Goal: Transaction & Acquisition: Book appointment/travel/reservation

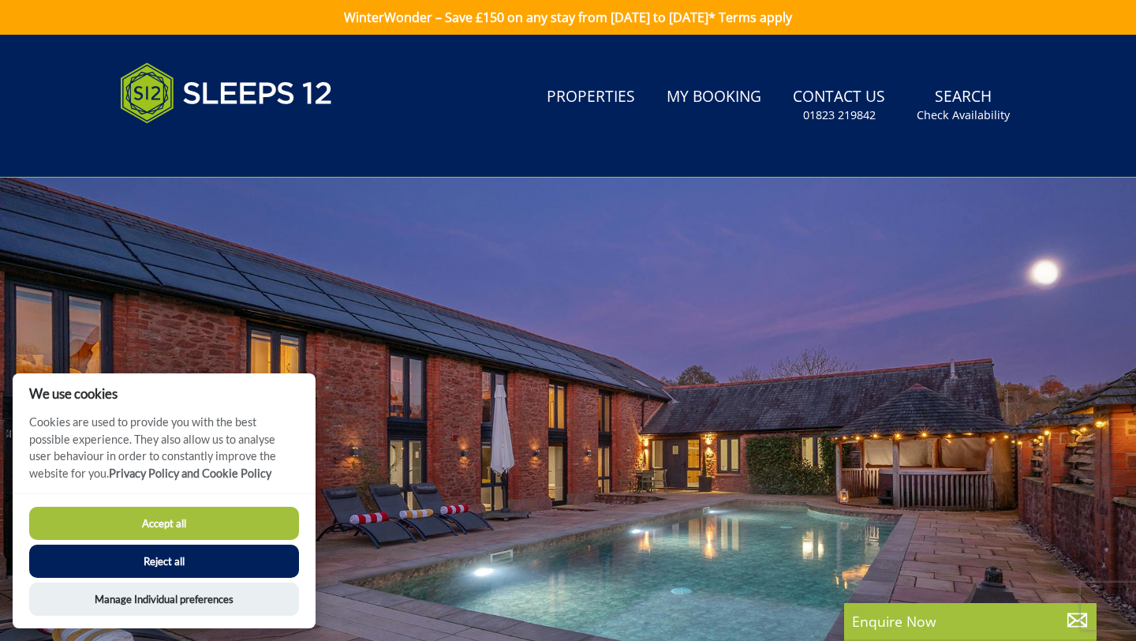
click at [180, 567] on button "Reject all" at bounding box center [164, 561] width 270 height 33
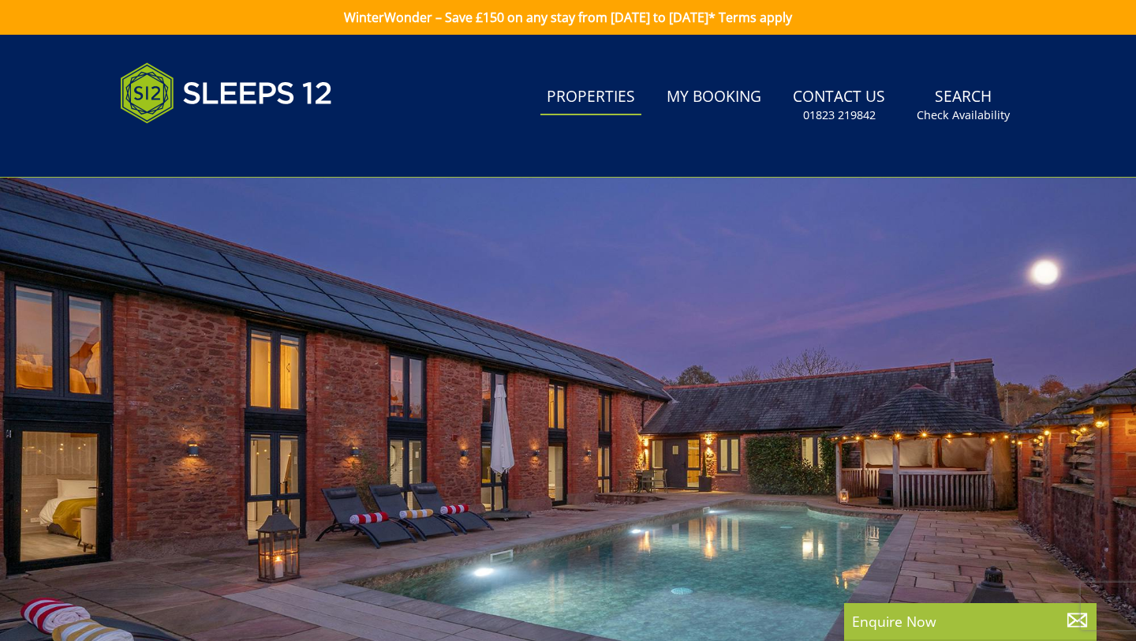
click at [579, 105] on link "Properties" at bounding box center [591, 98] width 101 height 36
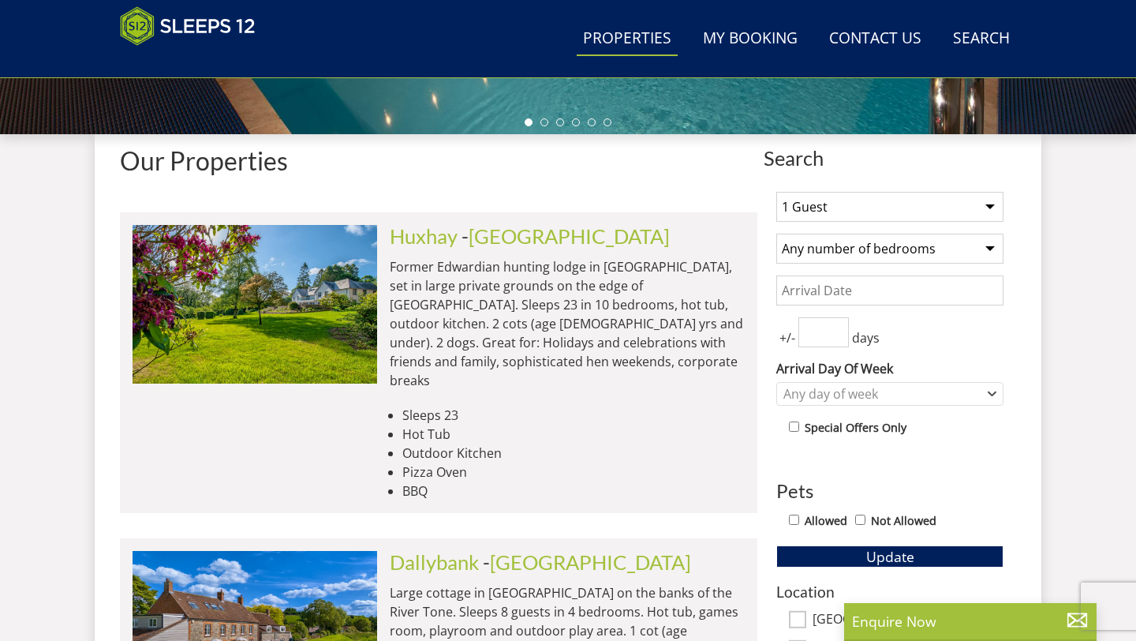
scroll to position [534, 0]
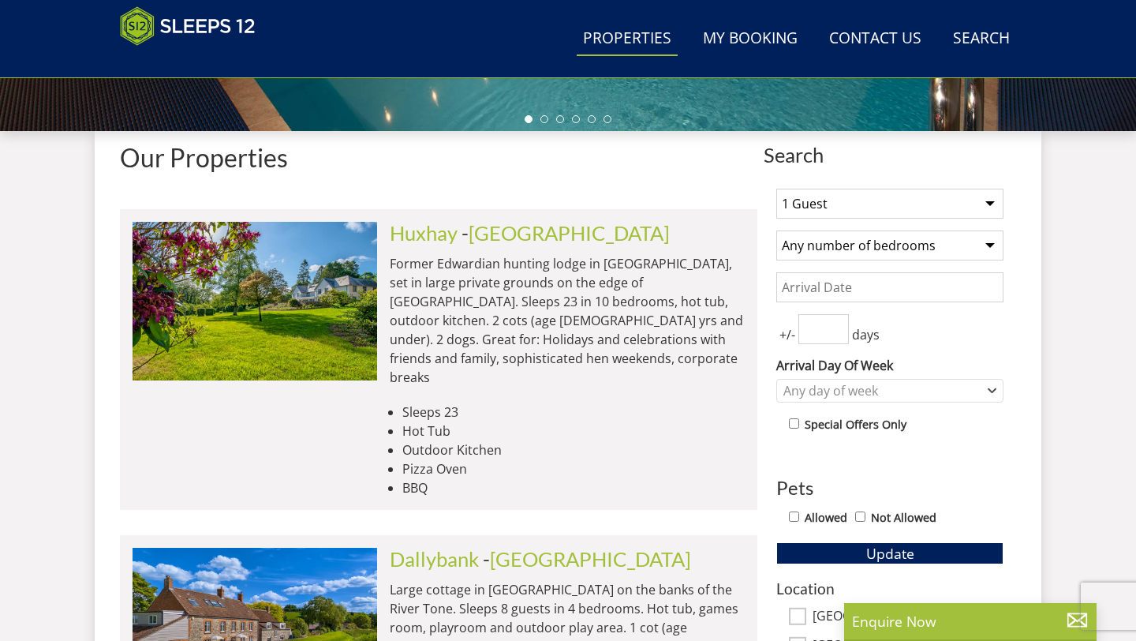
click at [990, 205] on select "1 Guest 2 Guests 3 Guests 4 Guests 5 Guests 6 Guests 7 Guests 8 Guests 9 Guests…" at bounding box center [890, 204] width 227 height 30
select select "12"
click at [777, 189] on select "1 Guest 2 Guests 3 Guests 4 Guests 5 Guests 6 Guests 7 Guests 8 Guests 9 Guests…" at bounding box center [890, 204] width 227 height 30
click at [989, 205] on select "1 Guest 2 Guests 3 Guests 4 Guests 5 Guests 6 Guests 7 Guests 8 Guests 9 Guests…" at bounding box center [890, 204] width 227 height 30
click at [777, 189] on select "1 Guest 2 Guests 3 Guests 4 Guests 5 Guests 6 Guests 7 Guests 8 Guests 9 Guests…" at bounding box center [890, 204] width 227 height 30
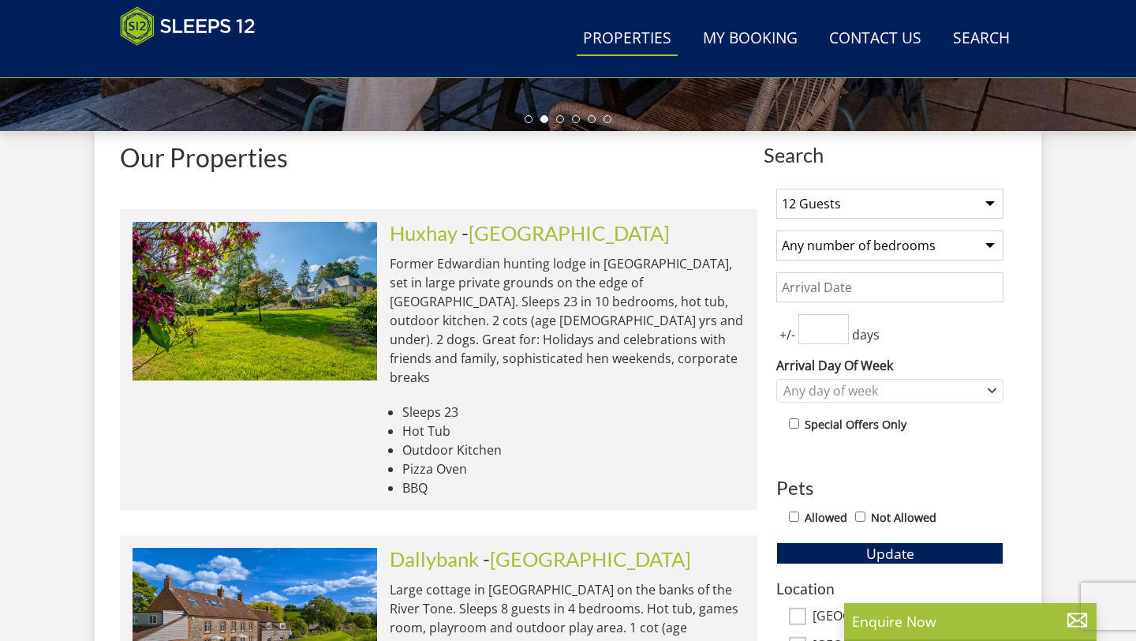
click at [988, 252] on select "Any number of bedrooms 1 Bedroom 2 Bedrooms 3 Bedrooms 4 Bedrooms 5 Bedrooms 6 …" at bounding box center [890, 245] width 227 height 30
select select "6"
click at [777, 230] on select "Any number of bedrooms 1 Bedroom 2 Bedrooms 3 Bedrooms 4 Bedrooms 5 Bedrooms 6 …" at bounding box center [890, 245] width 227 height 30
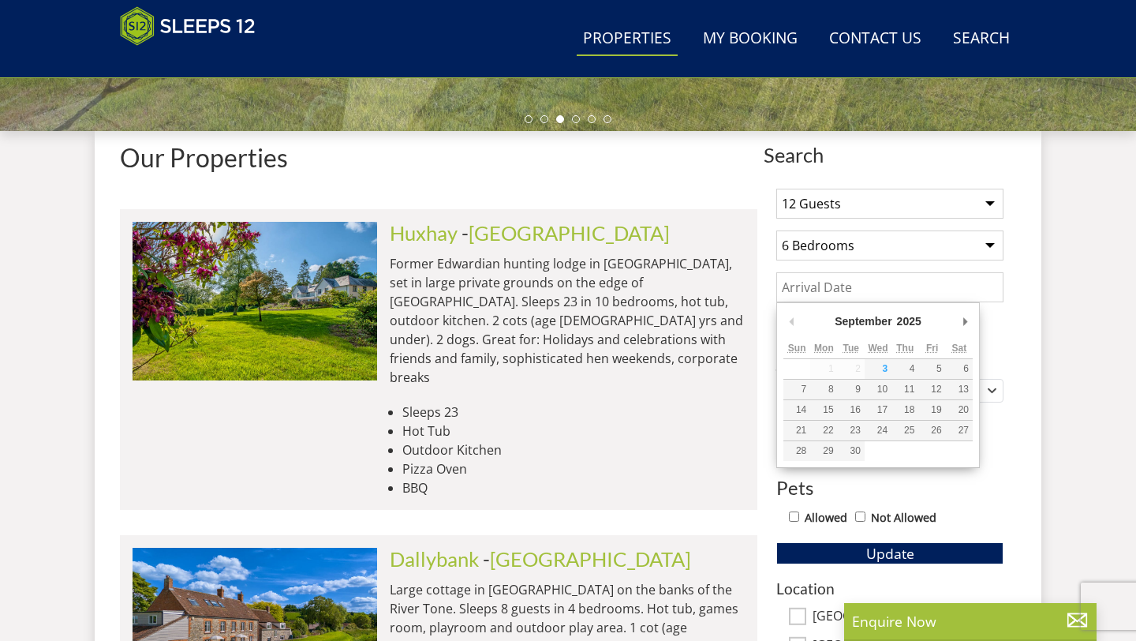
click at [808, 293] on input "Date" at bounding box center [890, 287] width 227 height 30
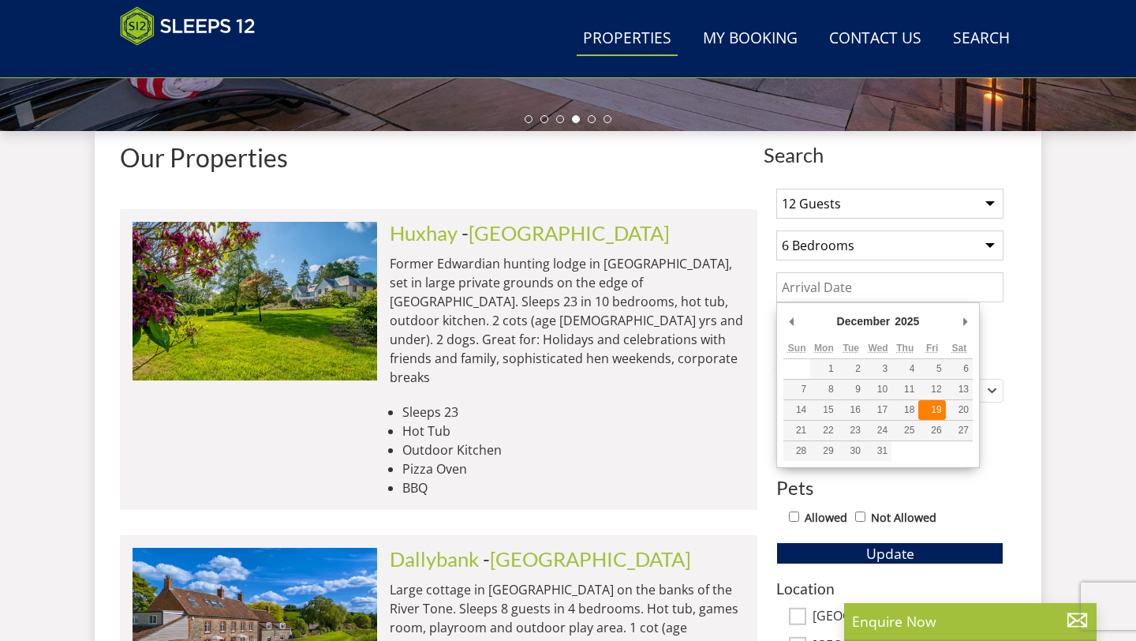
type input "[DATE]"
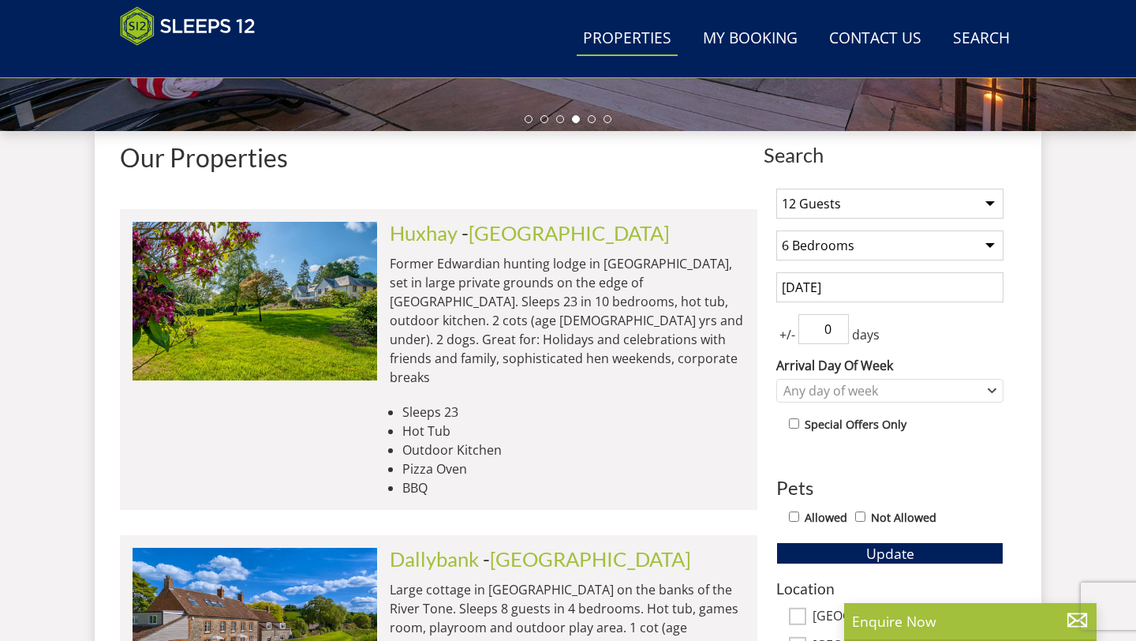
type input "0"
click at [832, 335] on input "0" at bounding box center [824, 329] width 51 height 30
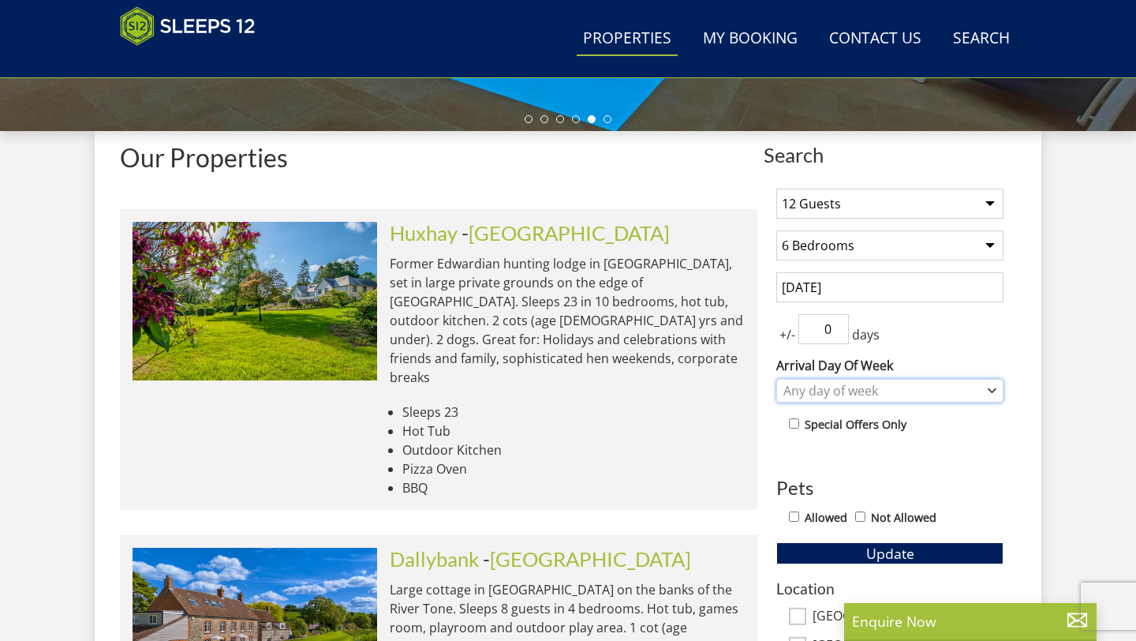
click at [994, 388] on icon "Combobox" at bounding box center [992, 390] width 9 height 9
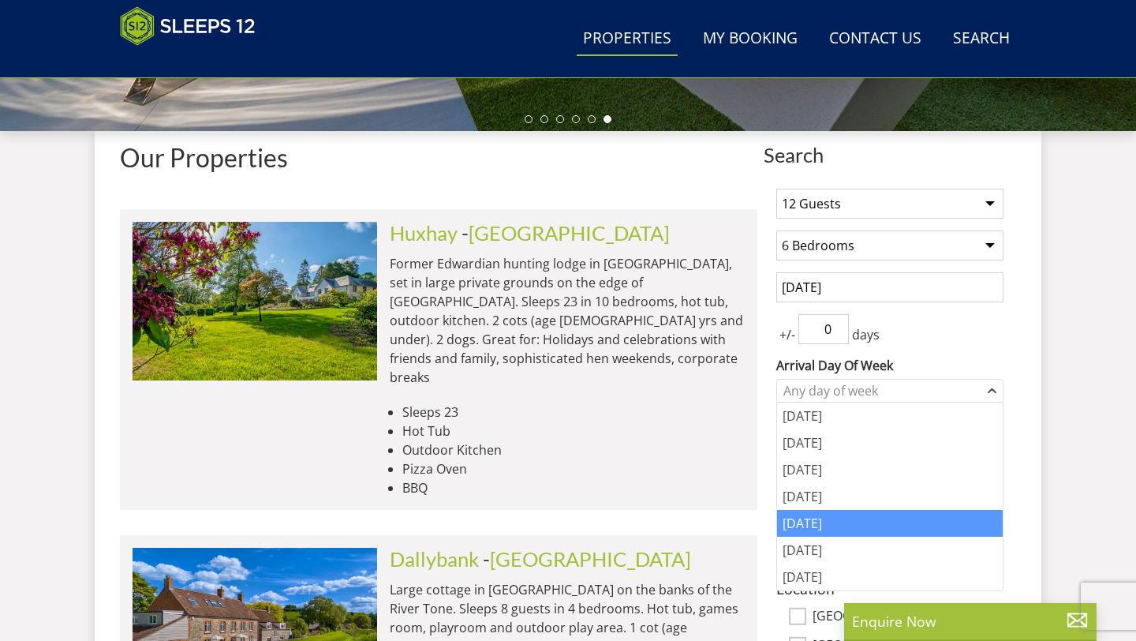
click at [813, 526] on div "[DATE]" at bounding box center [890, 523] width 226 height 27
click at [813, 523] on div "[DATE]" at bounding box center [890, 523] width 226 height 27
click at [954, 324] on div "+/- 0 days" at bounding box center [890, 329] width 227 height 30
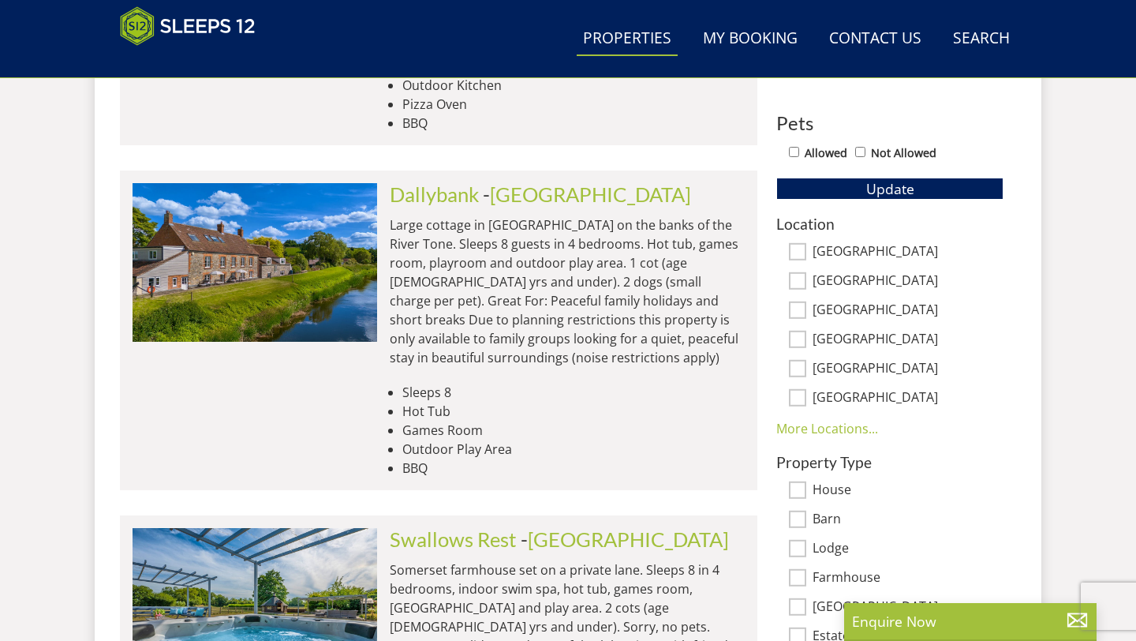
scroll to position [896, 0]
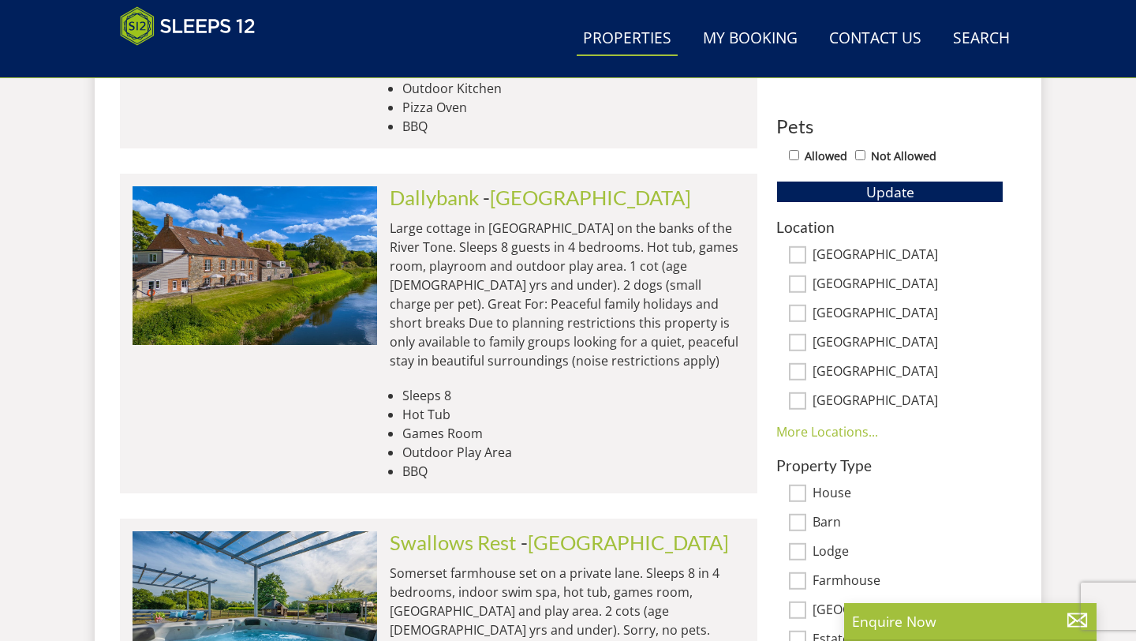
click at [796, 259] on input "[GEOGRAPHIC_DATA]" at bounding box center [797, 254] width 17 height 17
checkbox input "true"
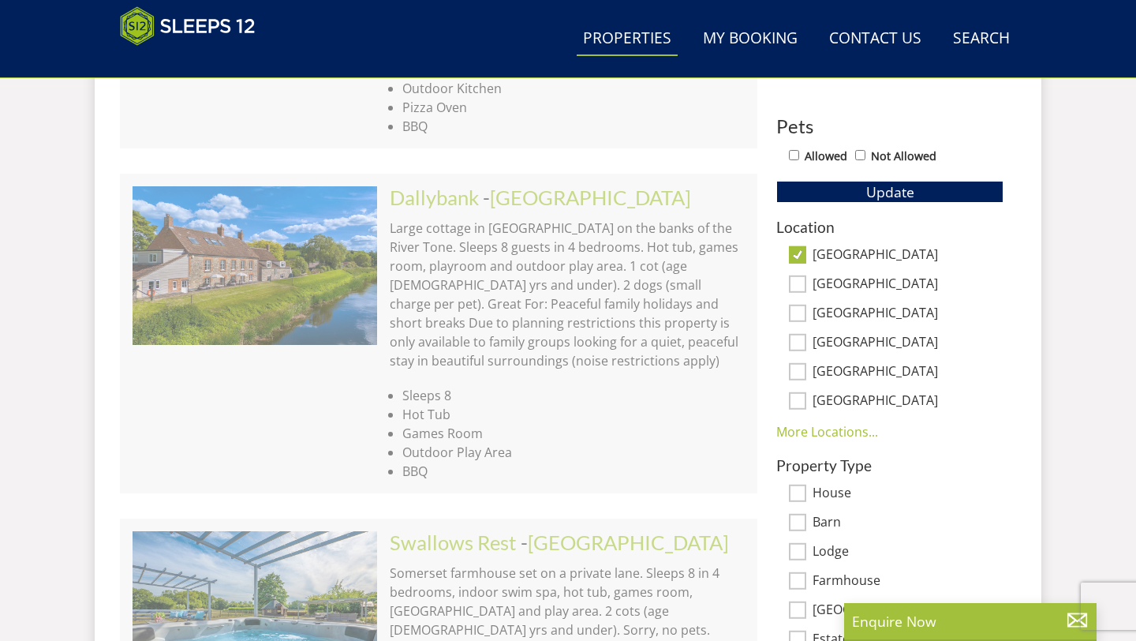
click at [796, 281] on input "[GEOGRAPHIC_DATA]" at bounding box center [797, 283] width 17 height 17
checkbox input "true"
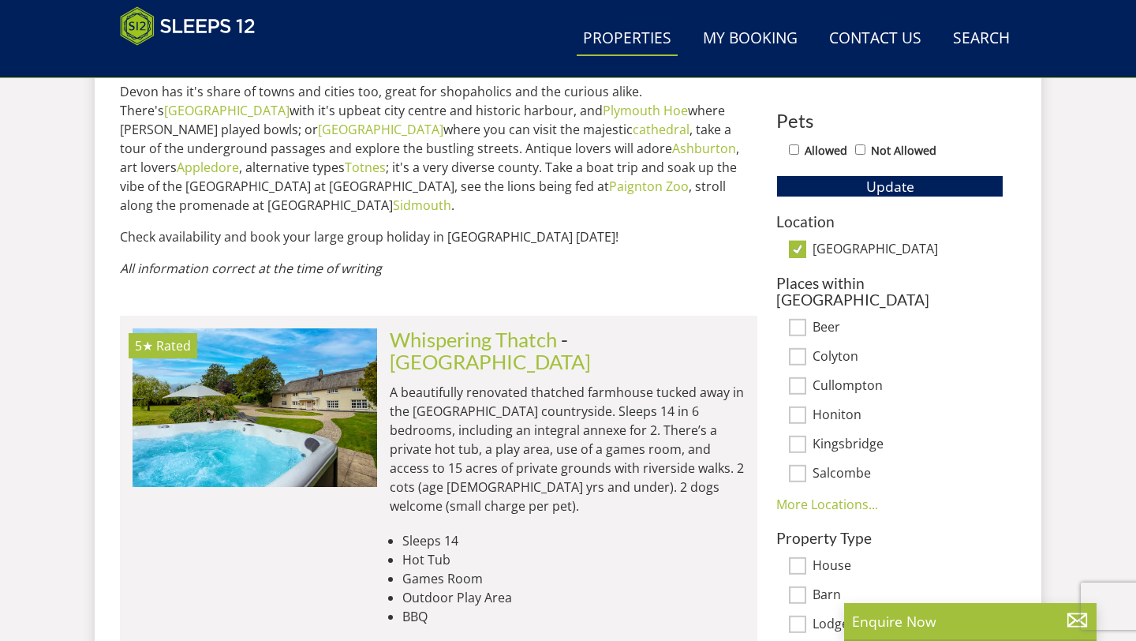
scroll to position [893, 0]
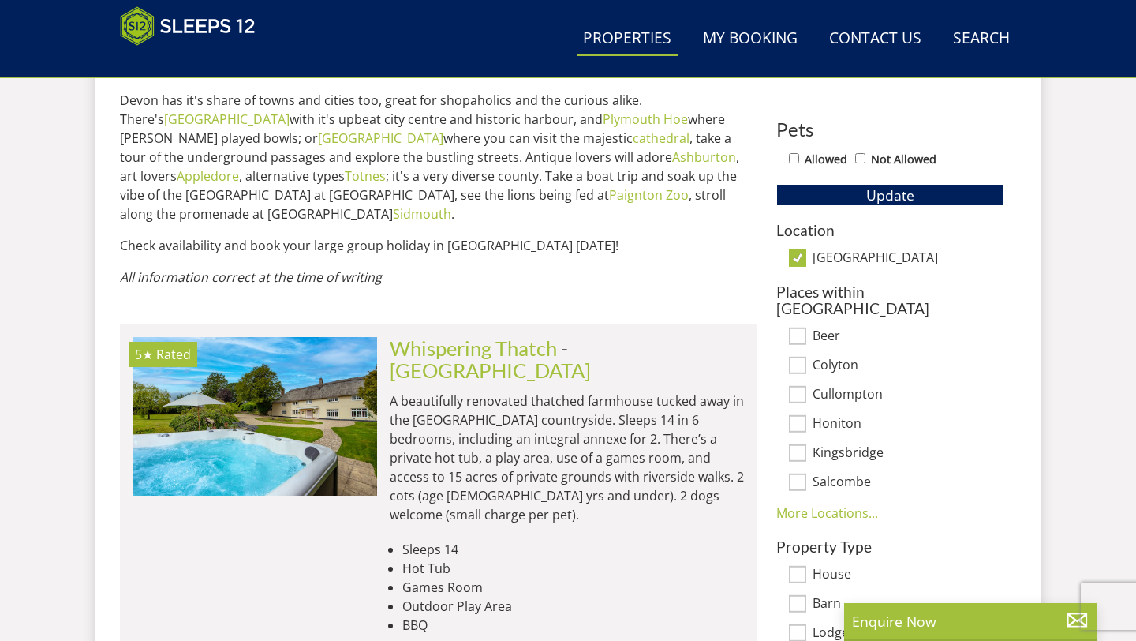
click at [798, 260] on input "[GEOGRAPHIC_DATA]" at bounding box center [797, 257] width 17 height 17
checkbox input "false"
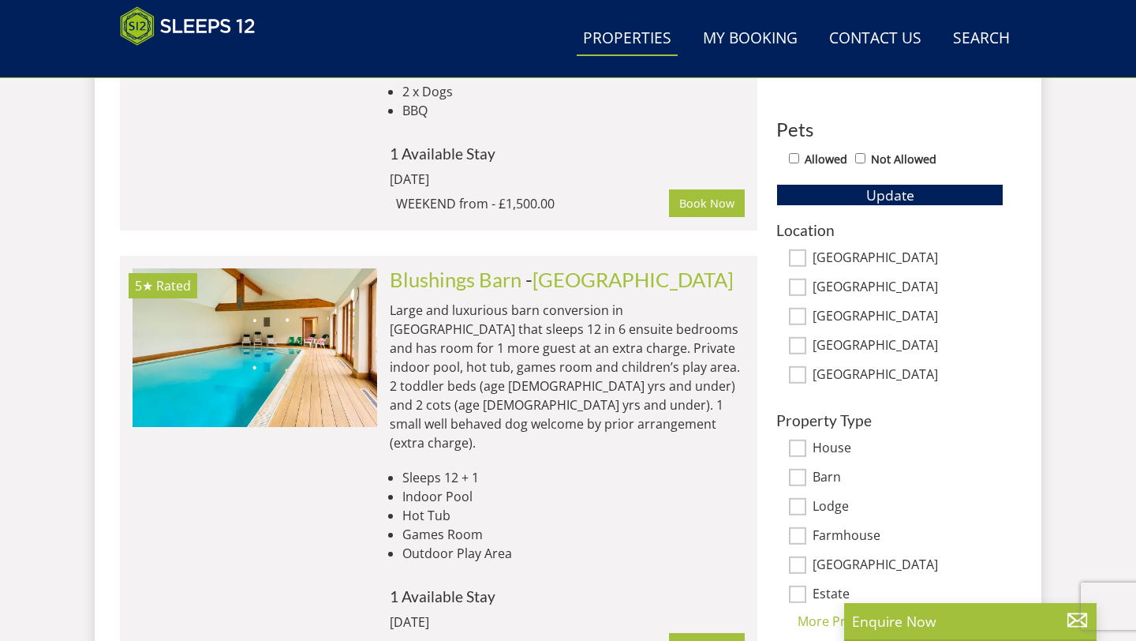
click at [803, 259] on input "[GEOGRAPHIC_DATA]" at bounding box center [797, 257] width 17 height 17
checkbox input "true"
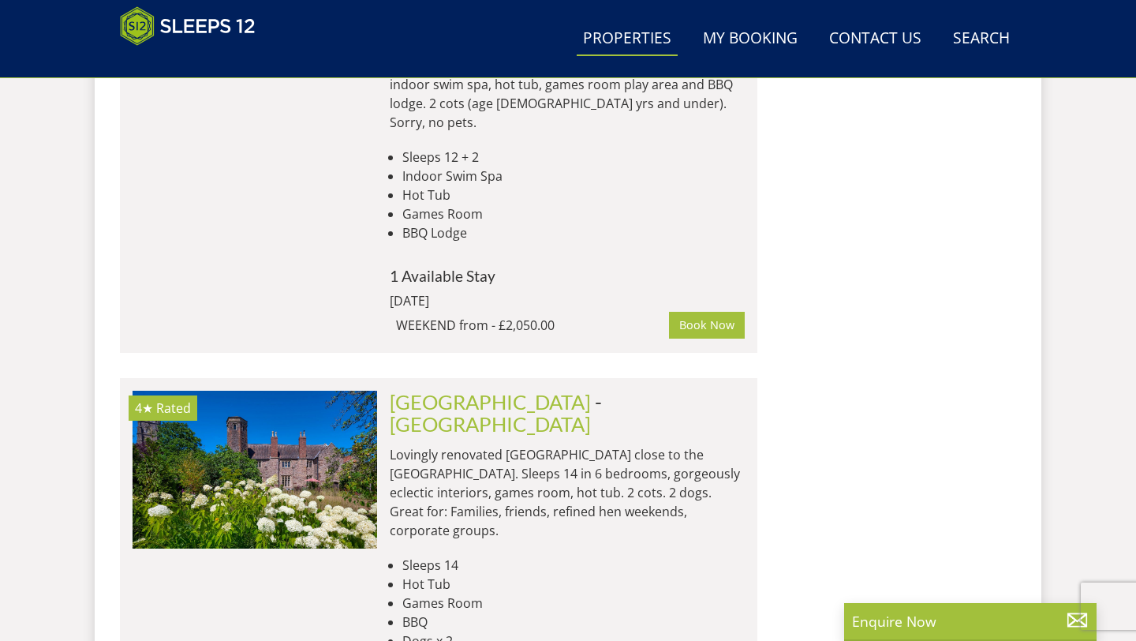
scroll to position [2182, 0]
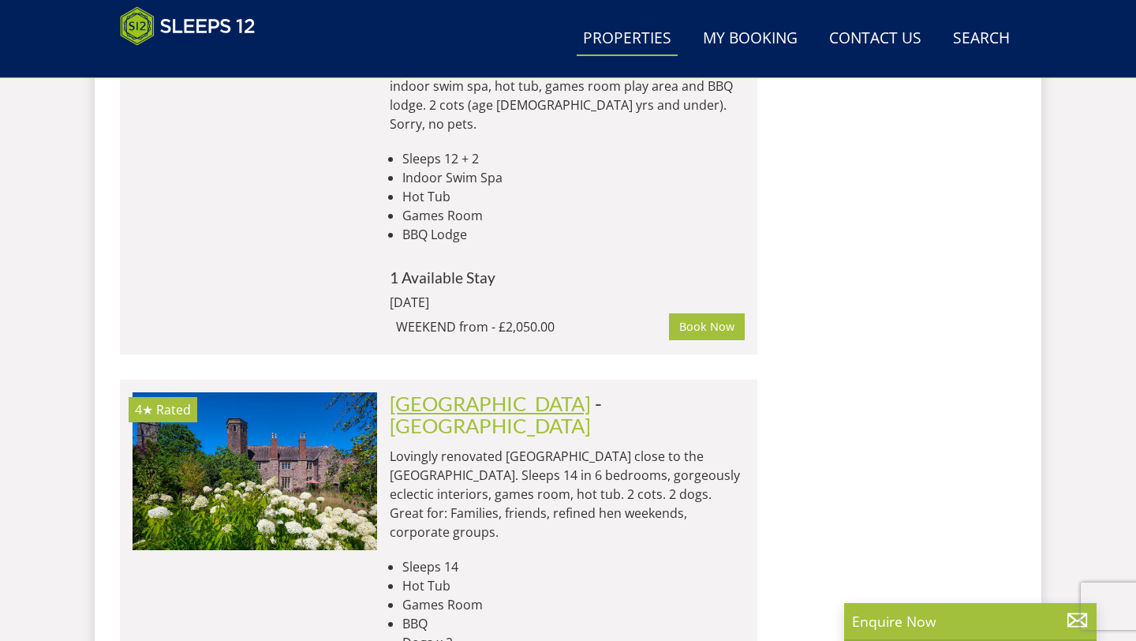
click at [477, 391] on link "[GEOGRAPHIC_DATA]" at bounding box center [490, 403] width 201 height 24
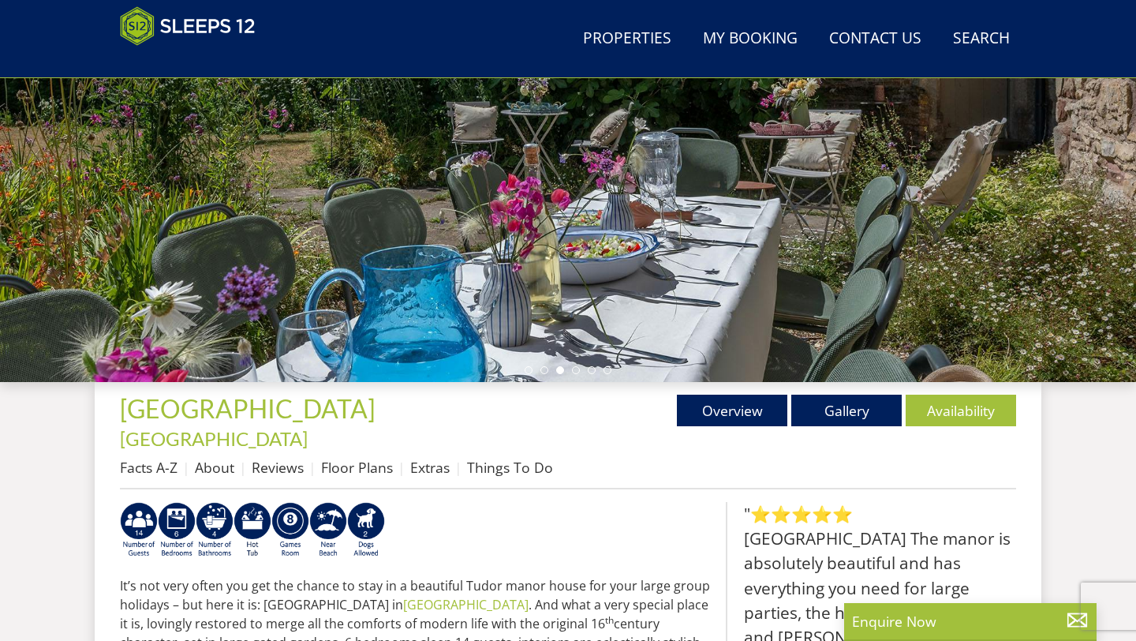
scroll to position [280, 0]
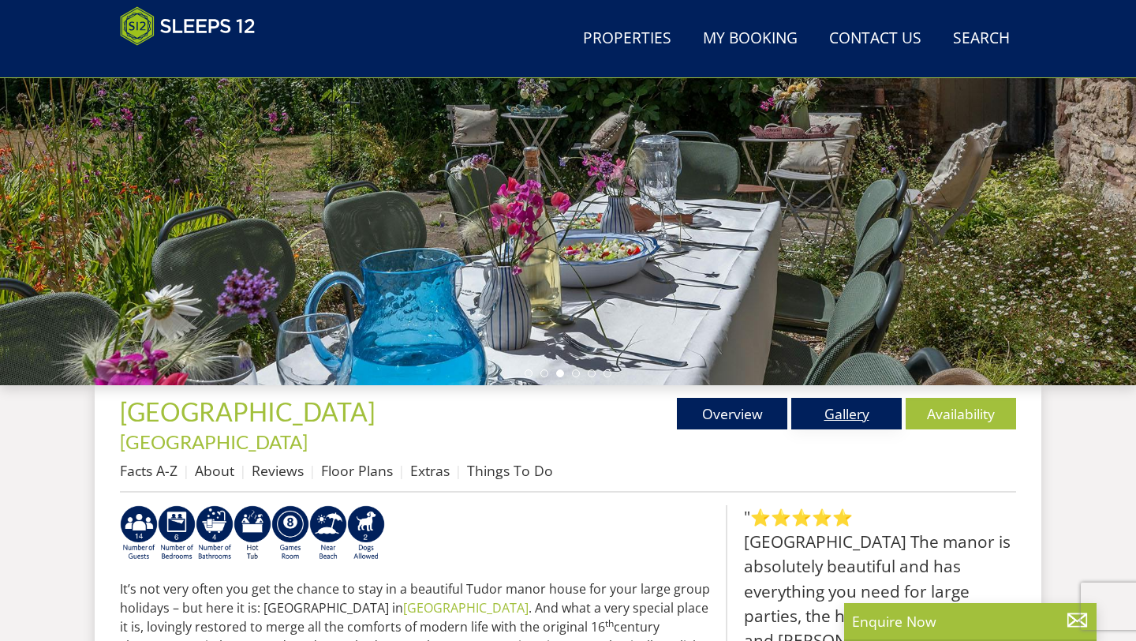
click at [851, 410] on link "Gallery" at bounding box center [847, 414] width 110 height 32
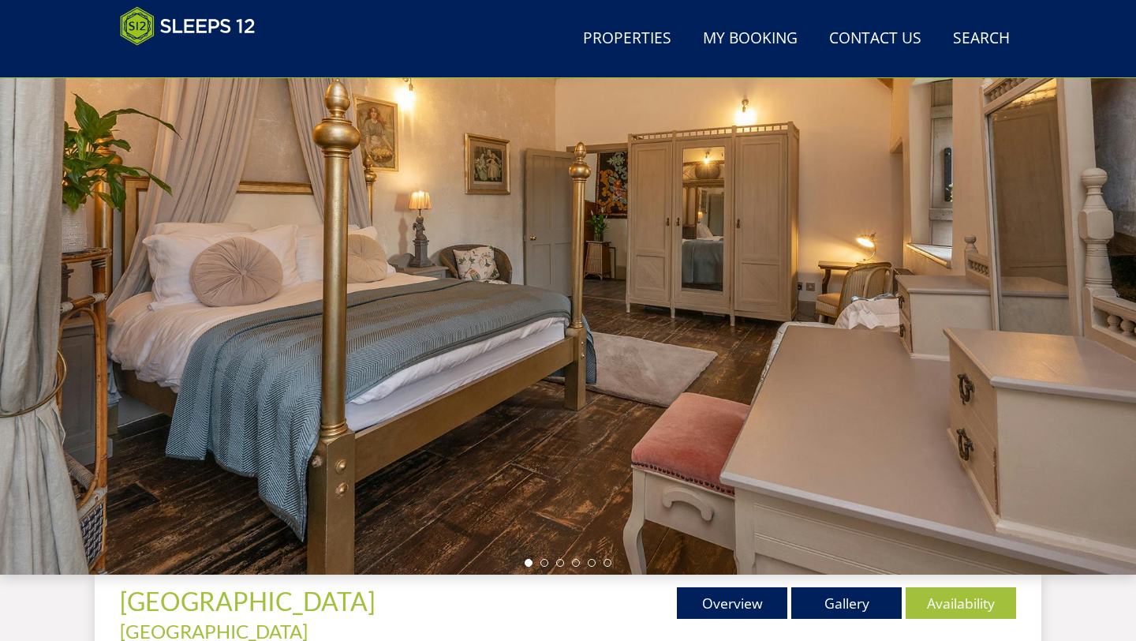
scroll to position [92, 0]
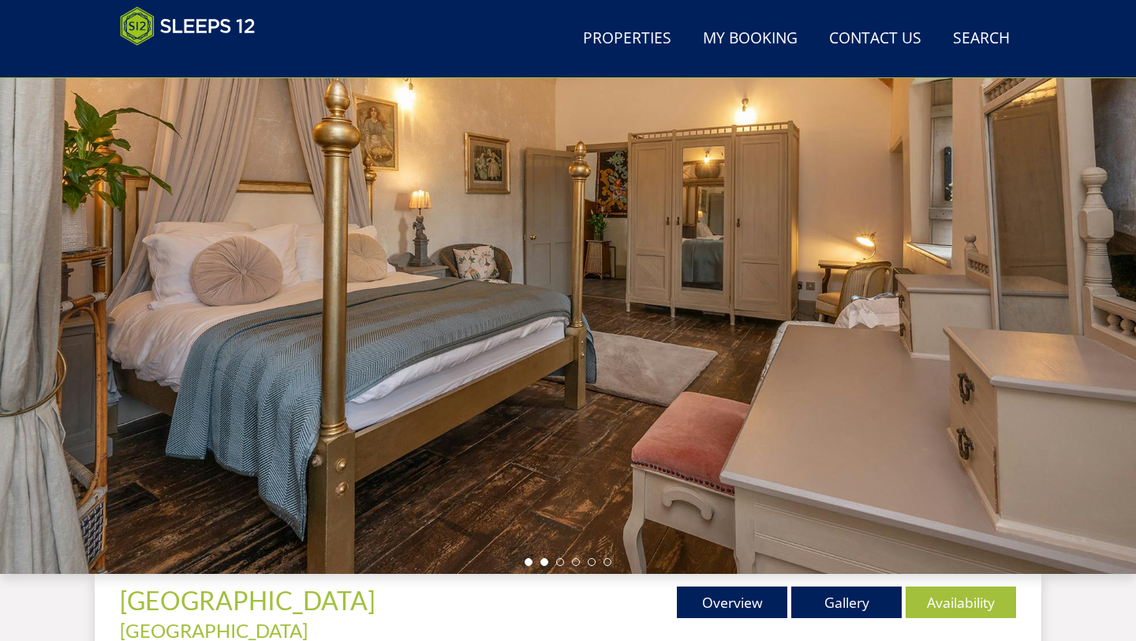
click at [544, 562] on li at bounding box center [545, 562] width 8 height 8
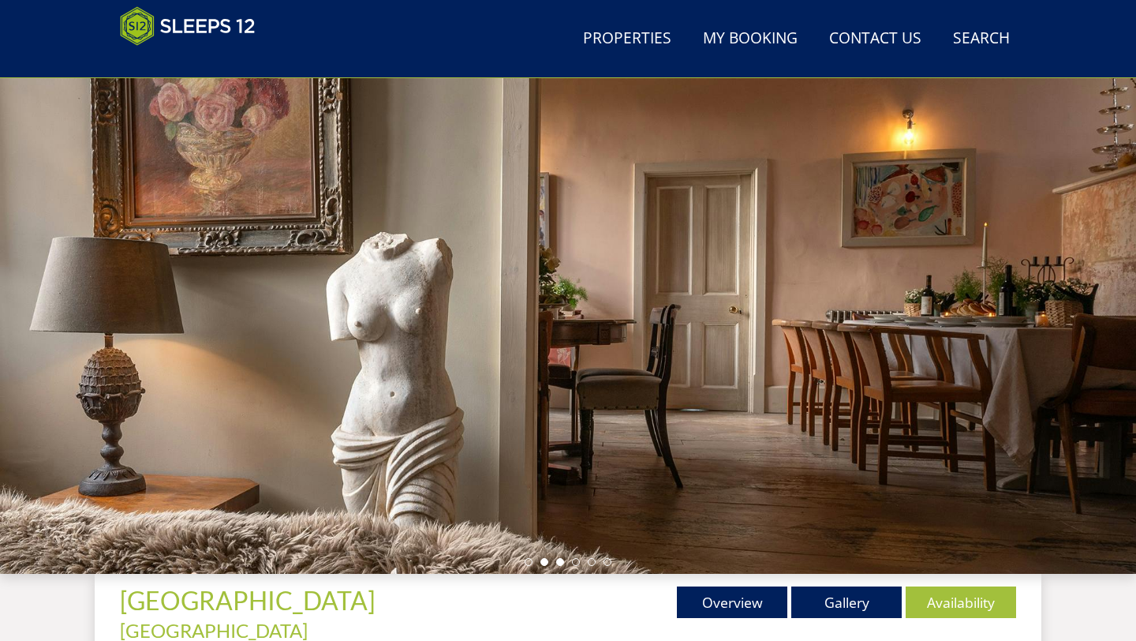
click at [560, 562] on li at bounding box center [560, 562] width 8 height 8
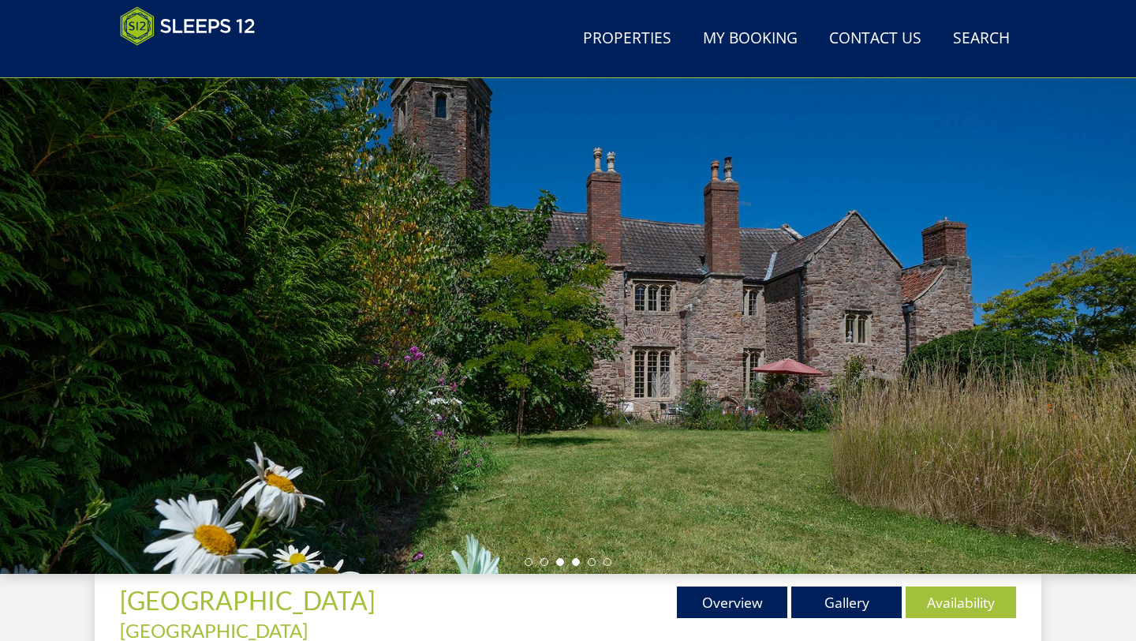
click at [576, 562] on li at bounding box center [576, 562] width 8 height 8
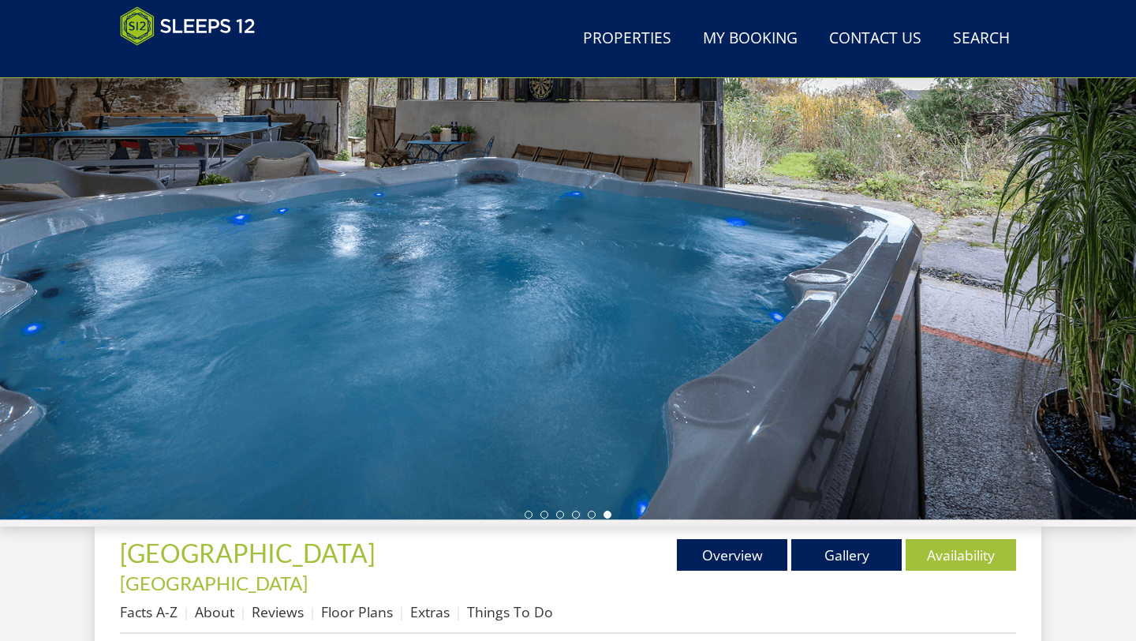
scroll to position [122, 0]
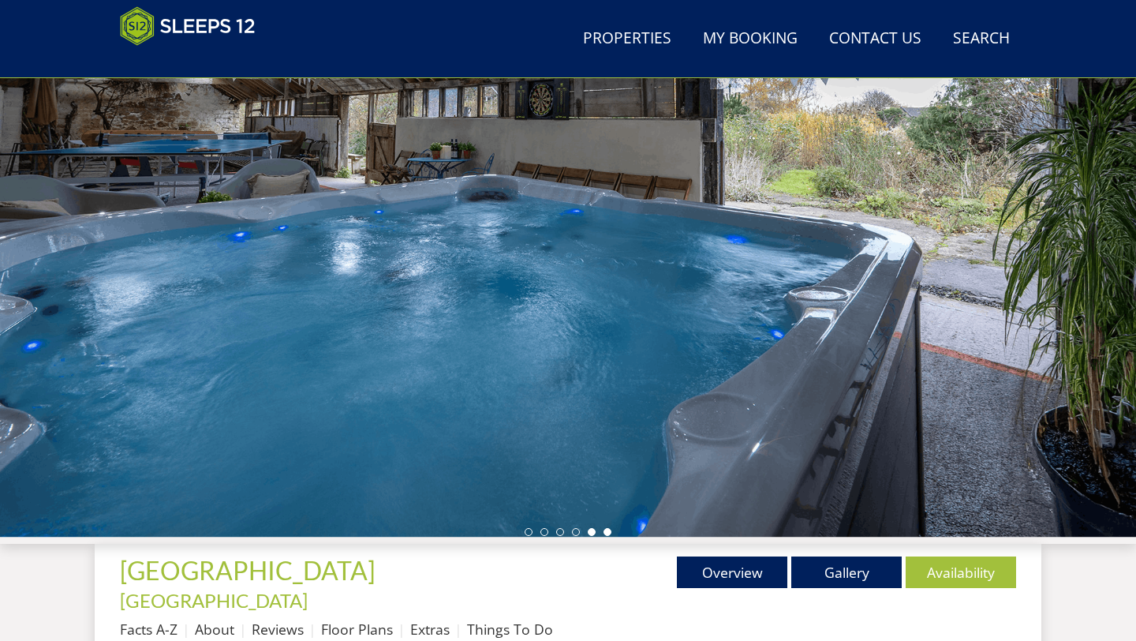
click at [592, 530] on li at bounding box center [592, 532] width 8 height 8
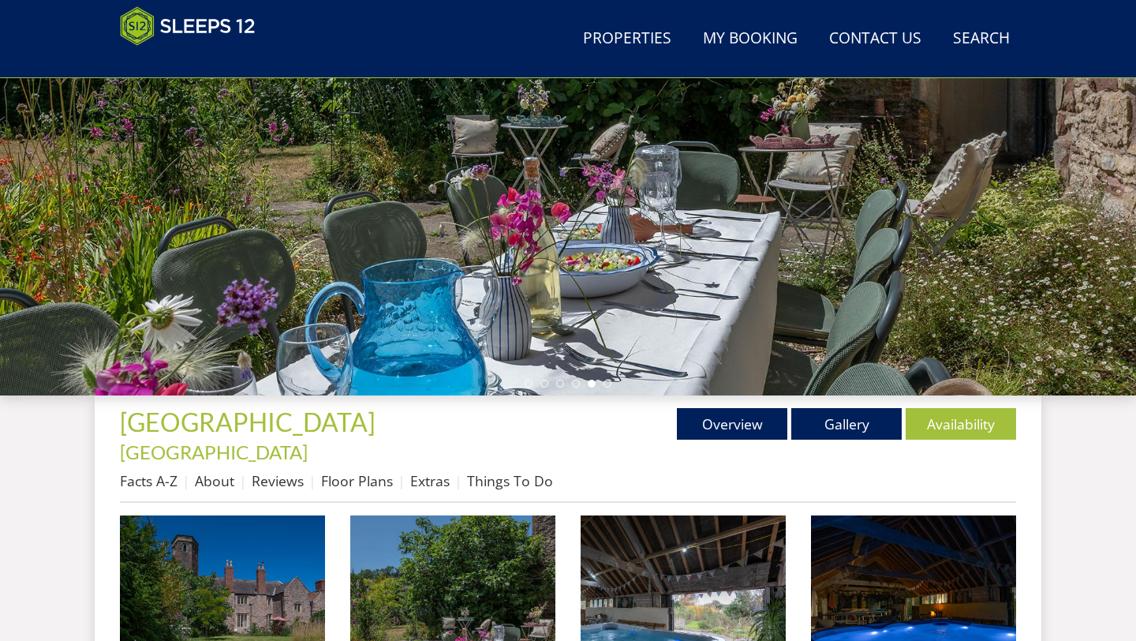
scroll to position [275, 0]
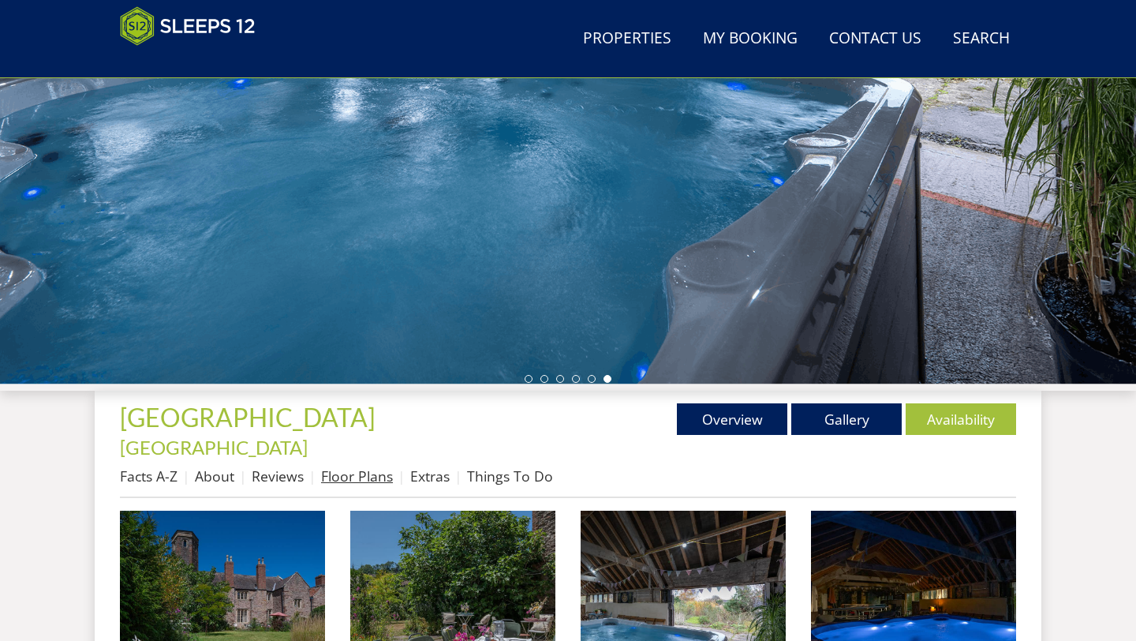
click at [336, 466] on link "Floor Plans" at bounding box center [357, 475] width 72 height 19
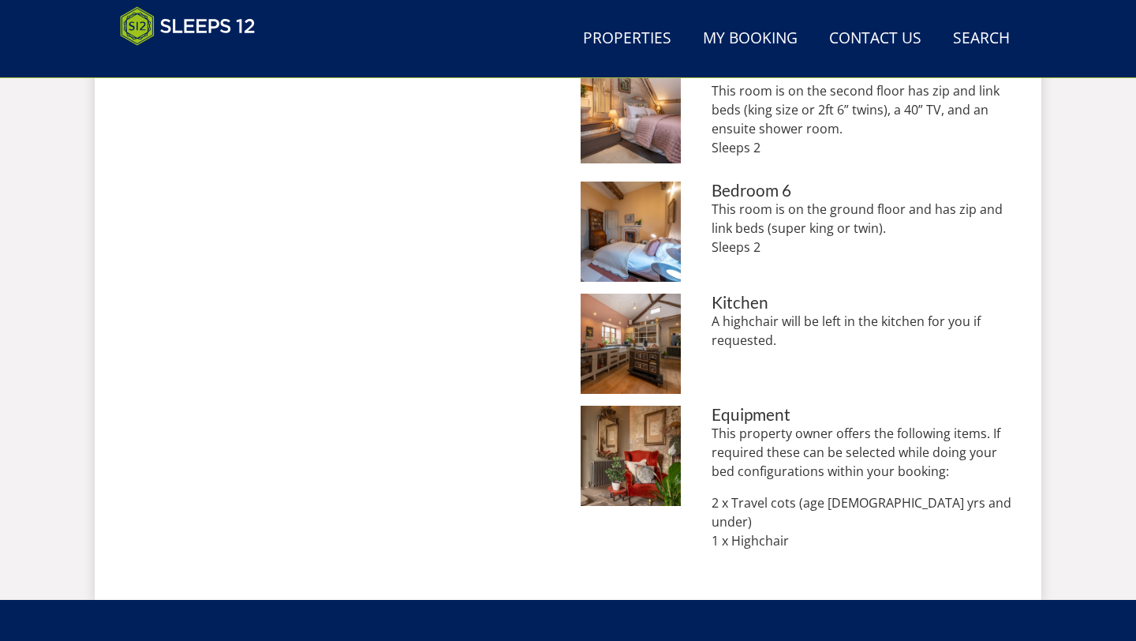
scroll to position [1293, 0]
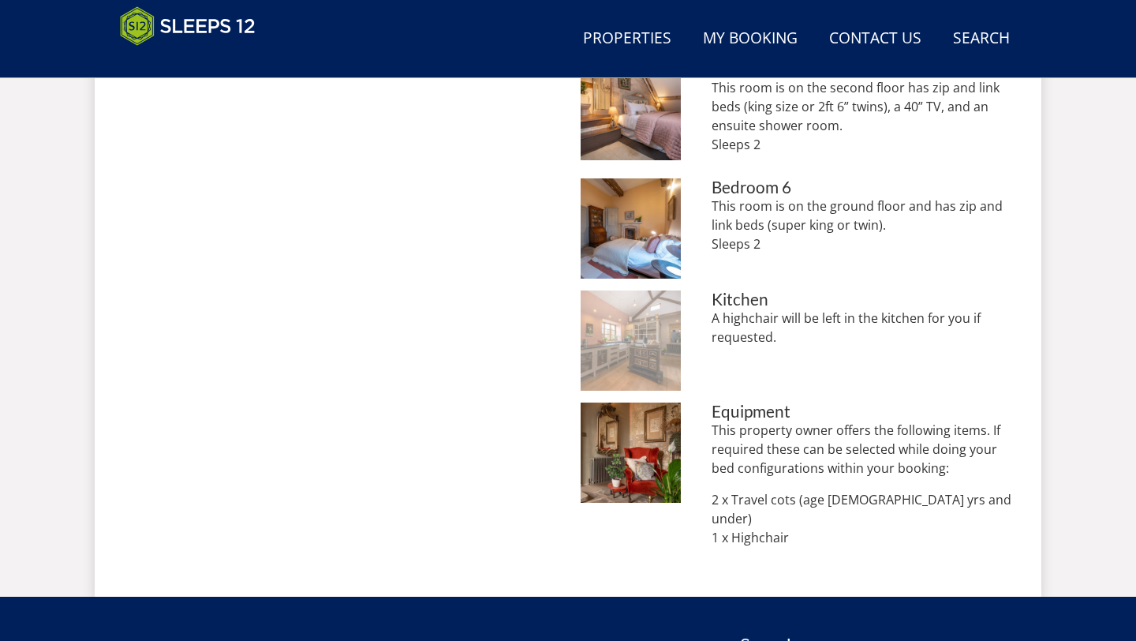
click at [627, 328] on img at bounding box center [631, 340] width 100 height 100
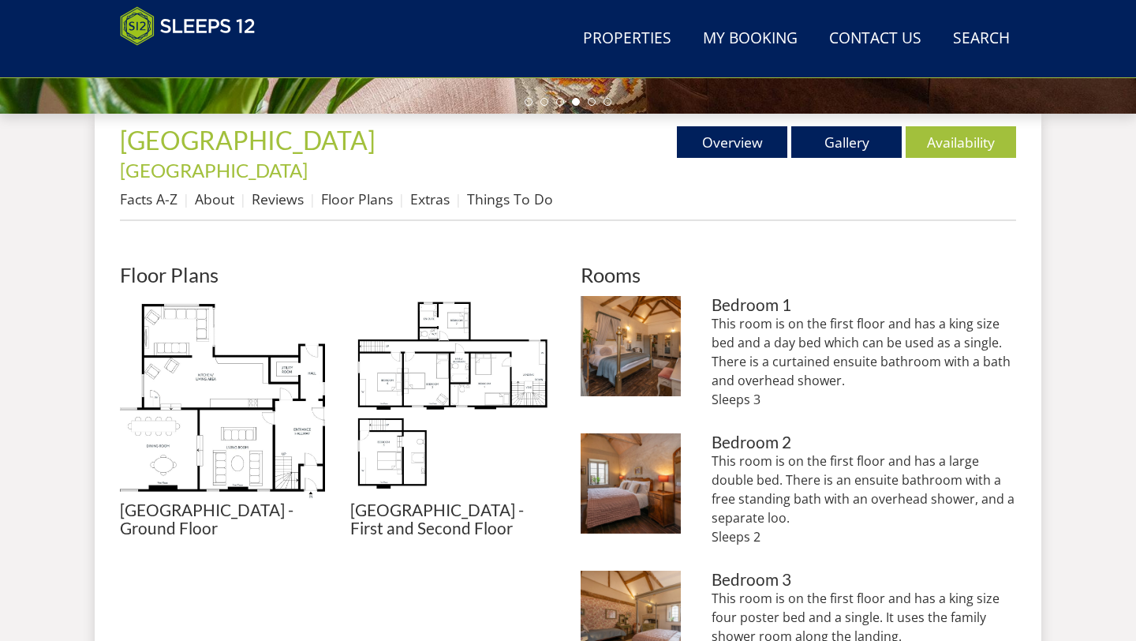
scroll to position [550, 0]
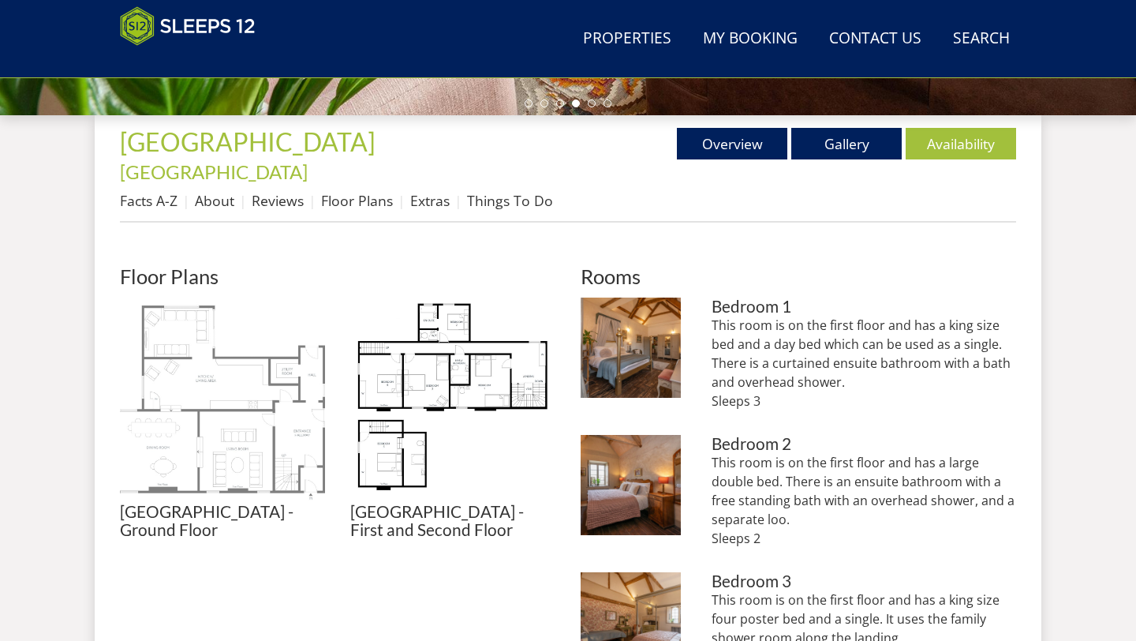
click at [194, 403] on img at bounding box center [222, 400] width 205 height 205
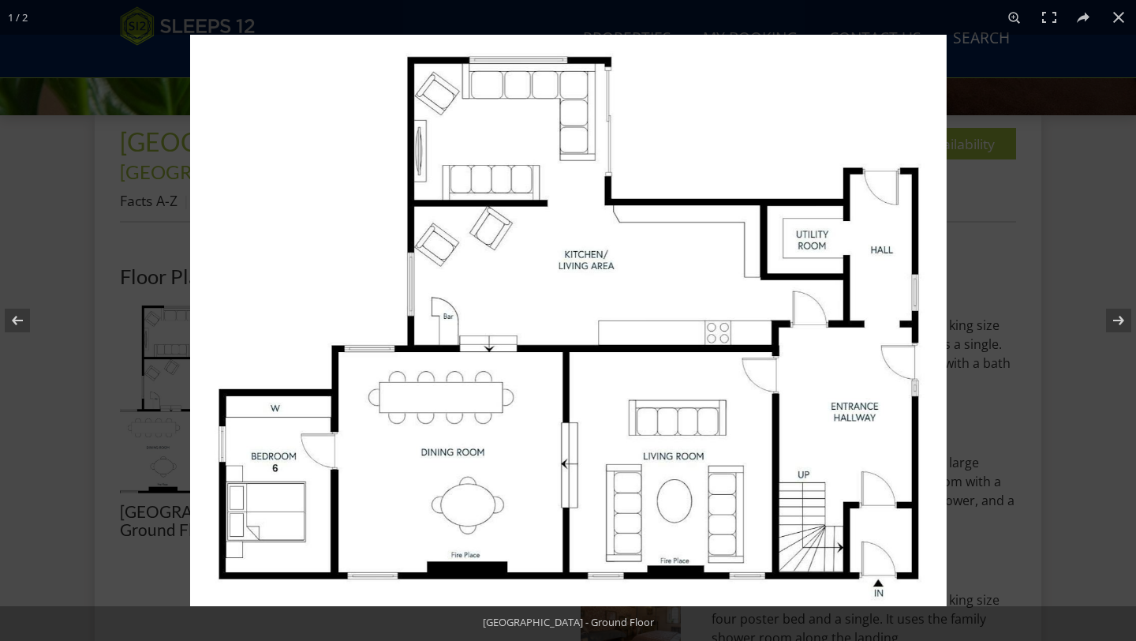
click at [450, 410] on img at bounding box center [568, 320] width 757 height 571
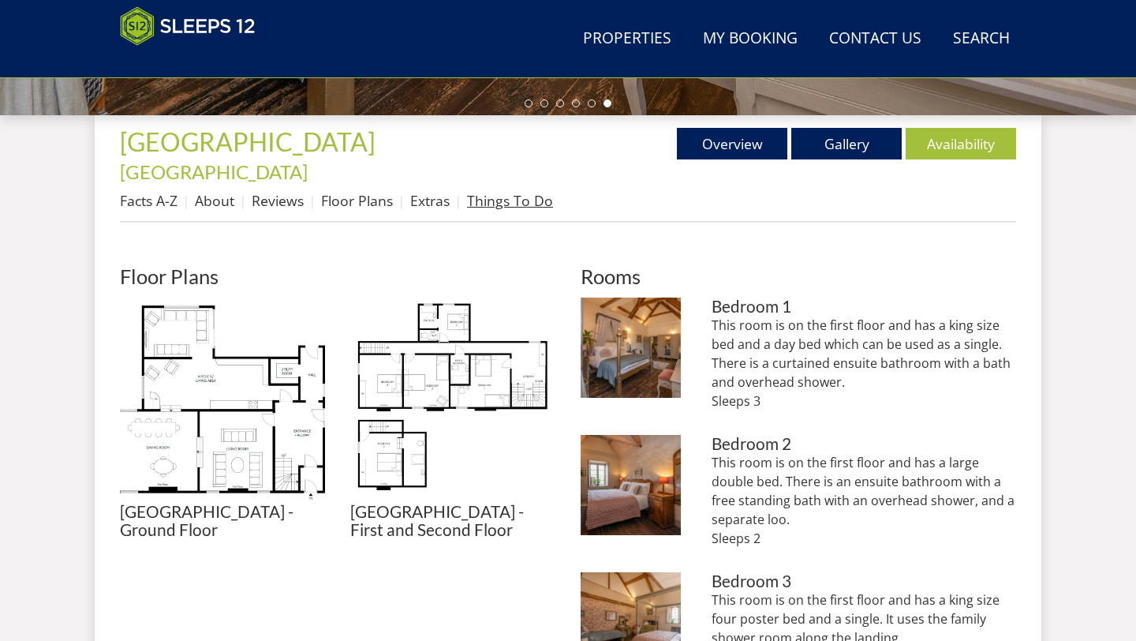
click at [495, 191] on link "Things To Do" at bounding box center [510, 200] width 86 height 19
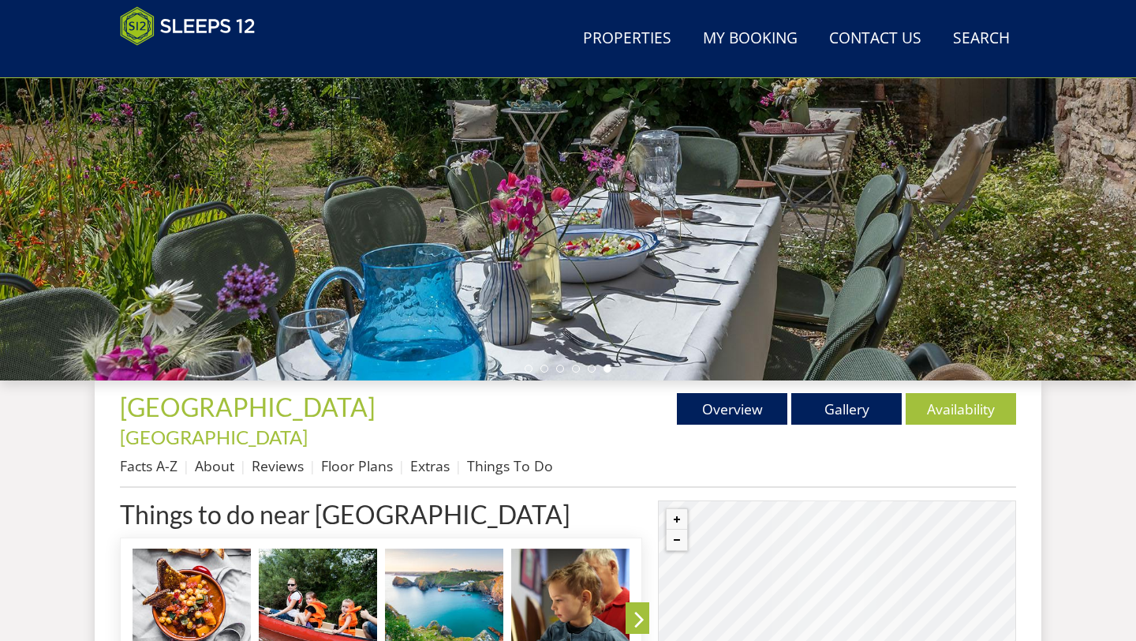
scroll to position [287, 0]
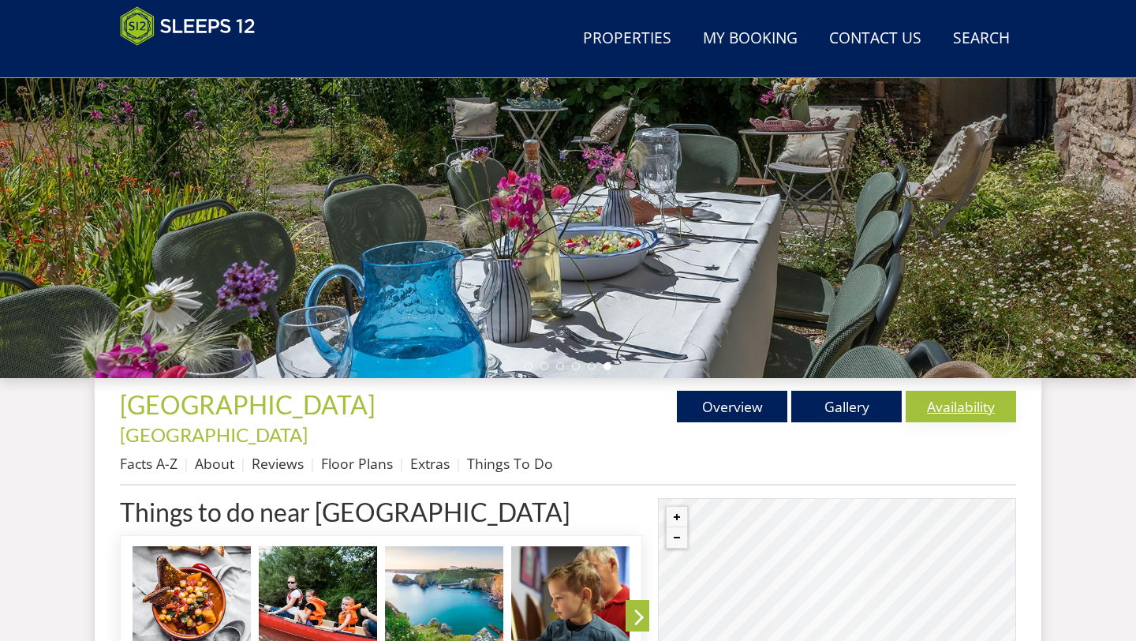
click at [940, 410] on link "Availability" at bounding box center [961, 407] width 110 height 32
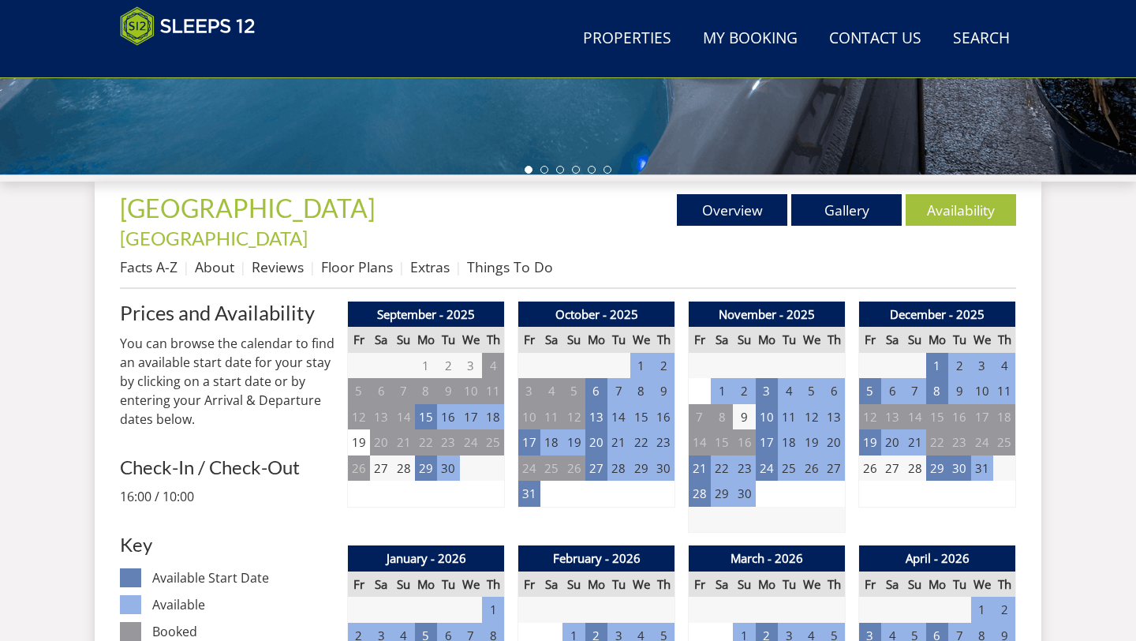
scroll to position [488, 0]
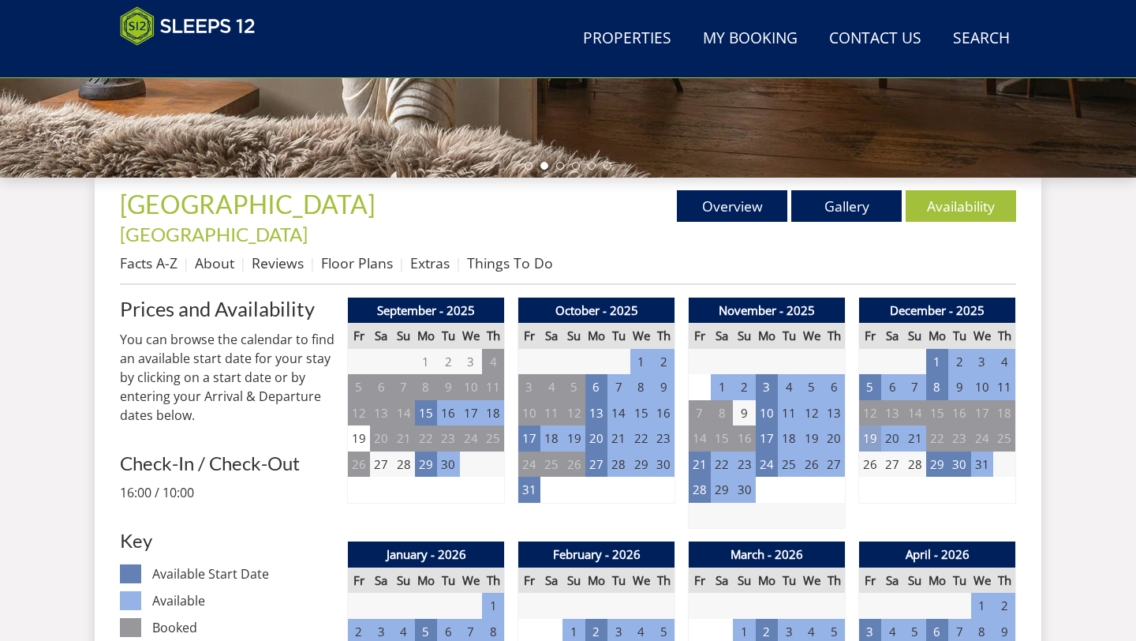
click at [871, 425] on td "19" at bounding box center [870, 438] width 22 height 26
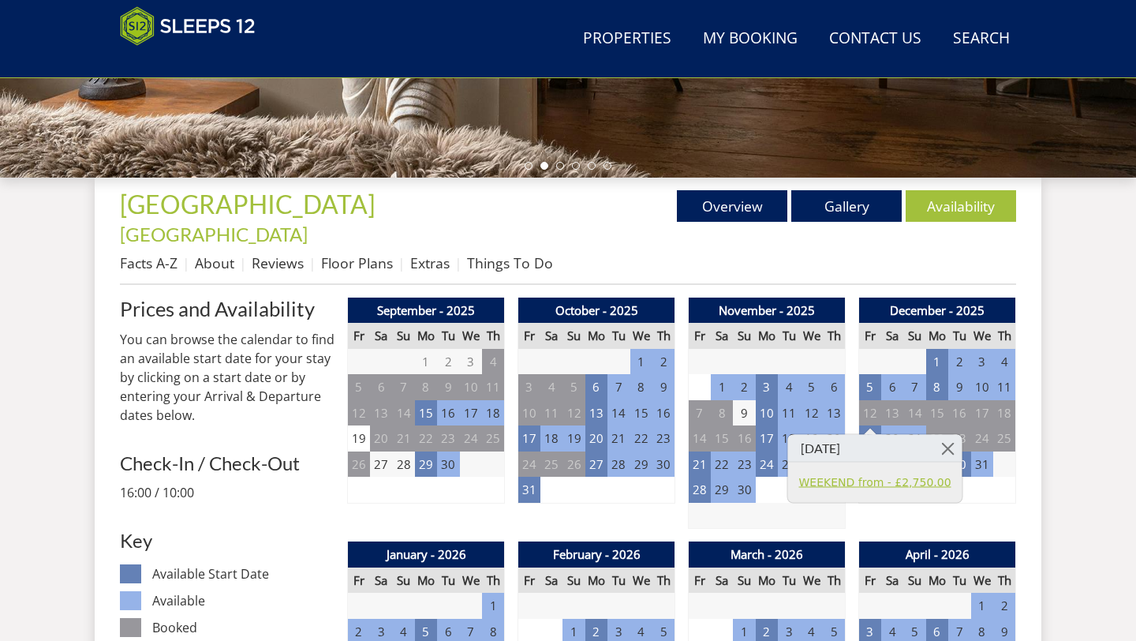
click at [884, 481] on link "WEEKEND from - £2,750.00" at bounding box center [875, 482] width 152 height 17
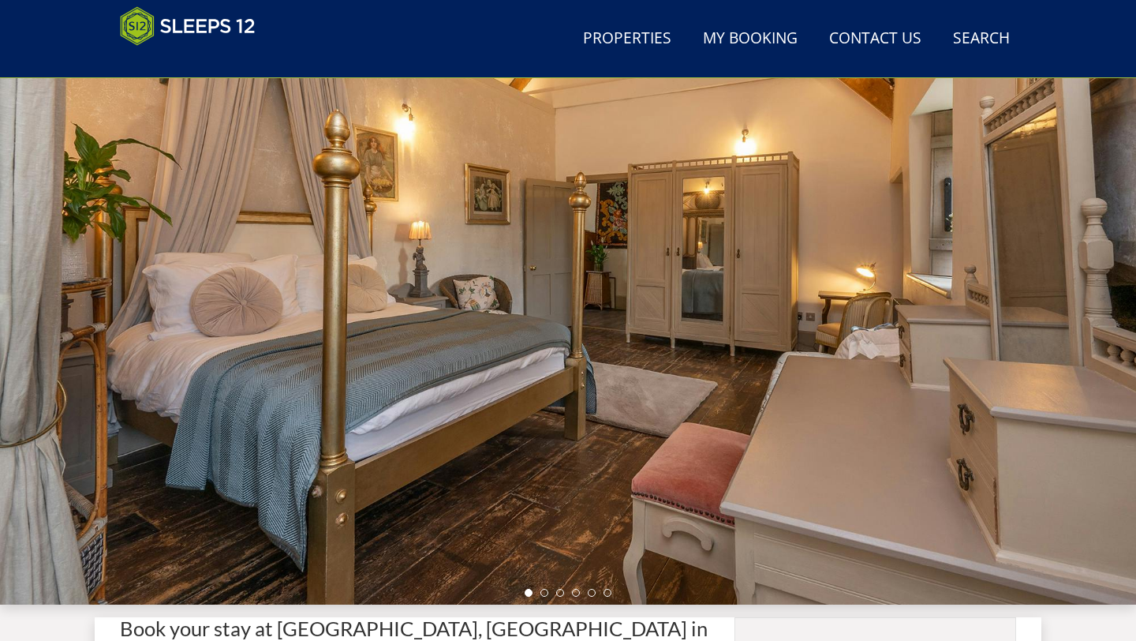
scroll to position [58, 0]
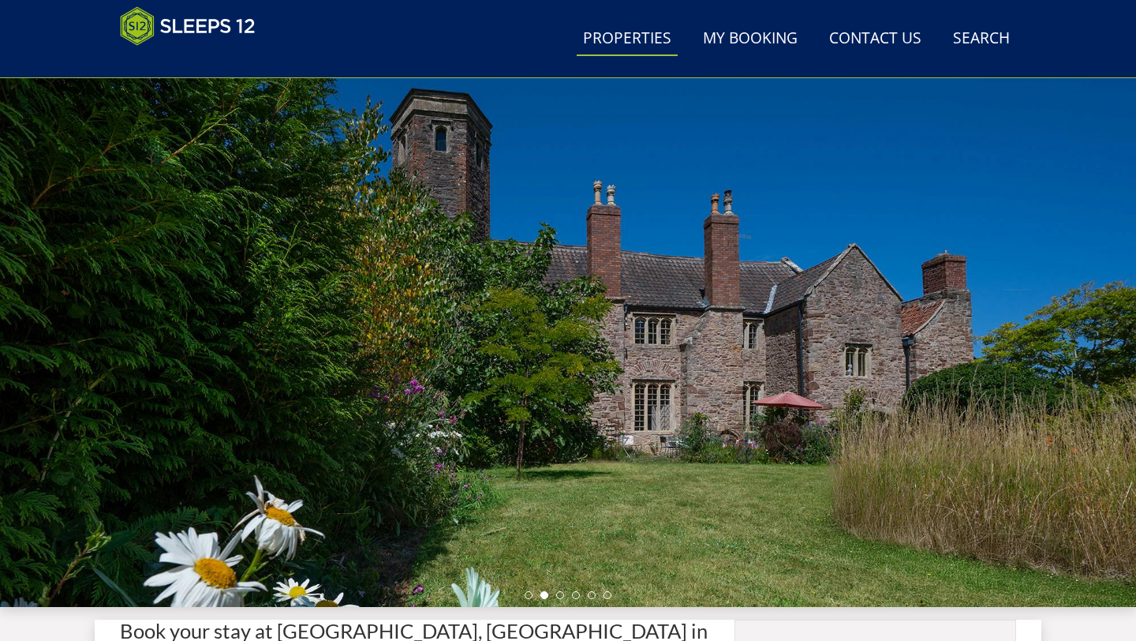
click at [654, 37] on link "Properties" at bounding box center [627, 39] width 101 height 36
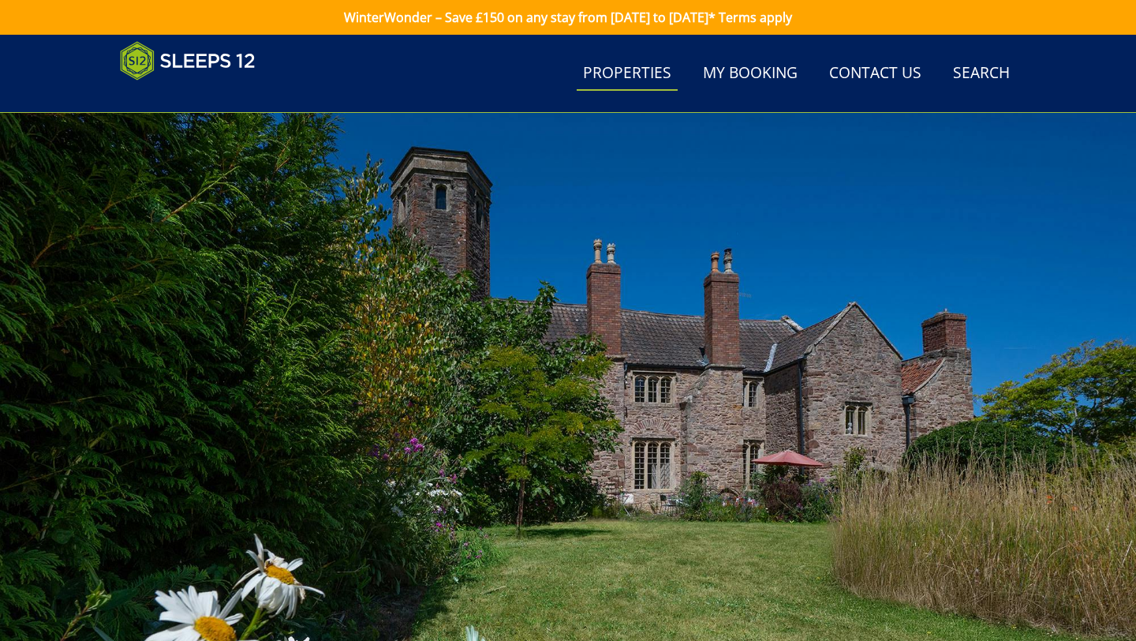
select select "12"
select select "6"
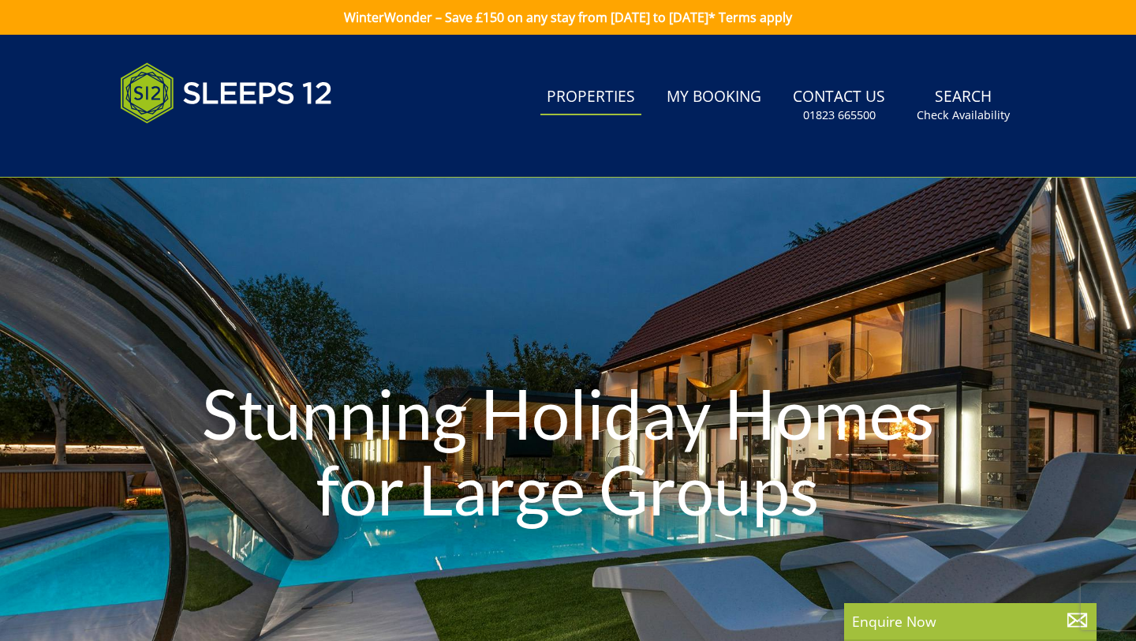
click at [600, 99] on link "Properties" at bounding box center [591, 98] width 101 height 36
select select "12"
select select "6"
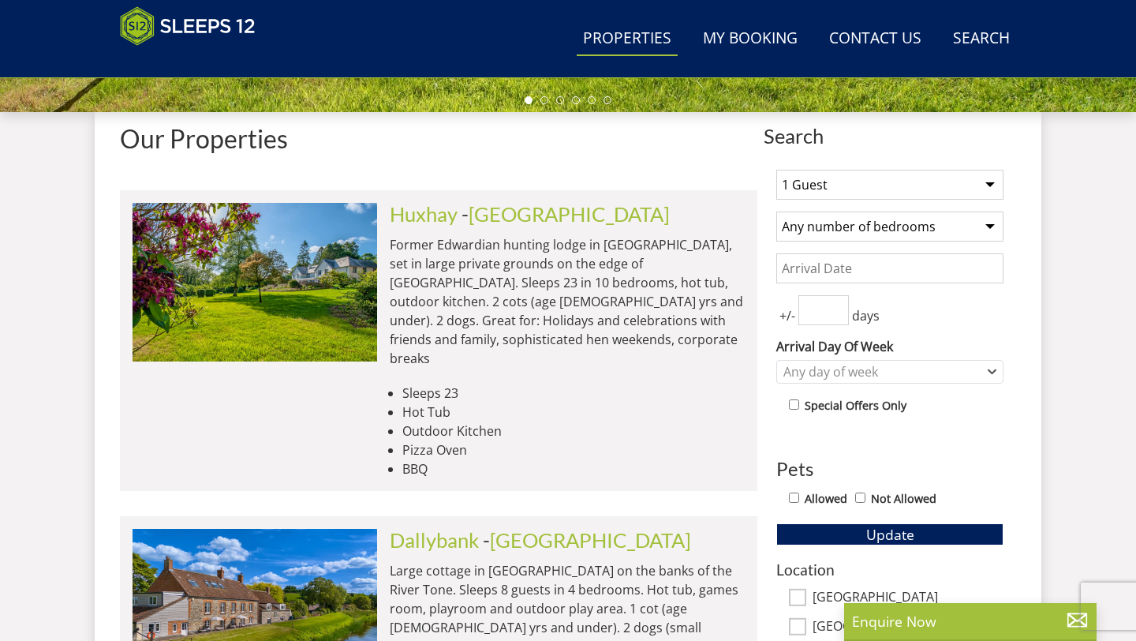
scroll to position [562, 0]
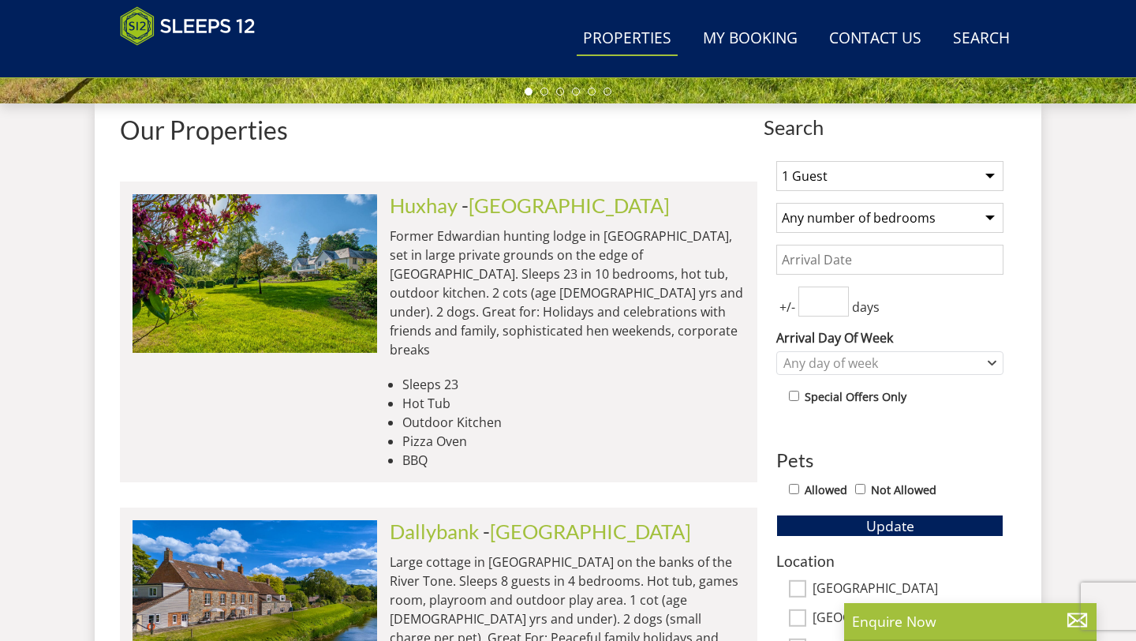
click at [992, 172] on select "1 Guest 2 Guests 3 Guests 4 Guests 5 Guests 6 Guests 7 Guests 8 Guests 9 Guests…" at bounding box center [890, 176] width 227 height 30
select select "12"
click at [777, 161] on select "1 Guest 2 Guests 3 Guests 4 Guests 5 Guests 6 Guests 7 Guests 8 Guests 9 Guests…" at bounding box center [890, 176] width 227 height 30
click at [877, 222] on select "Any number of bedrooms 3 Bedrooms 4 Bedrooms 5 Bedrooms 6 Bedrooms 7 Bedrooms 8…" at bounding box center [890, 218] width 227 height 30
select select "6"
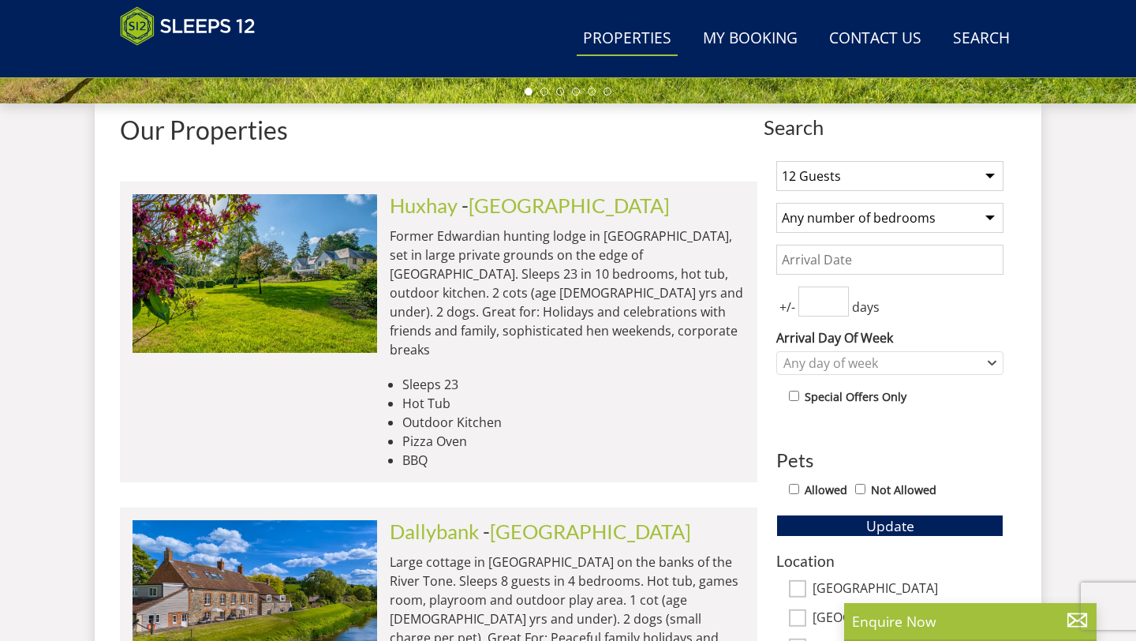
click at [777, 203] on select "Any number of bedrooms 3 Bedrooms 4 Bedrooms 5 Bedrooms 6 Bedrooms 7 Bedrooms 8…" at bounding box center [890, 218] width 227 height 30
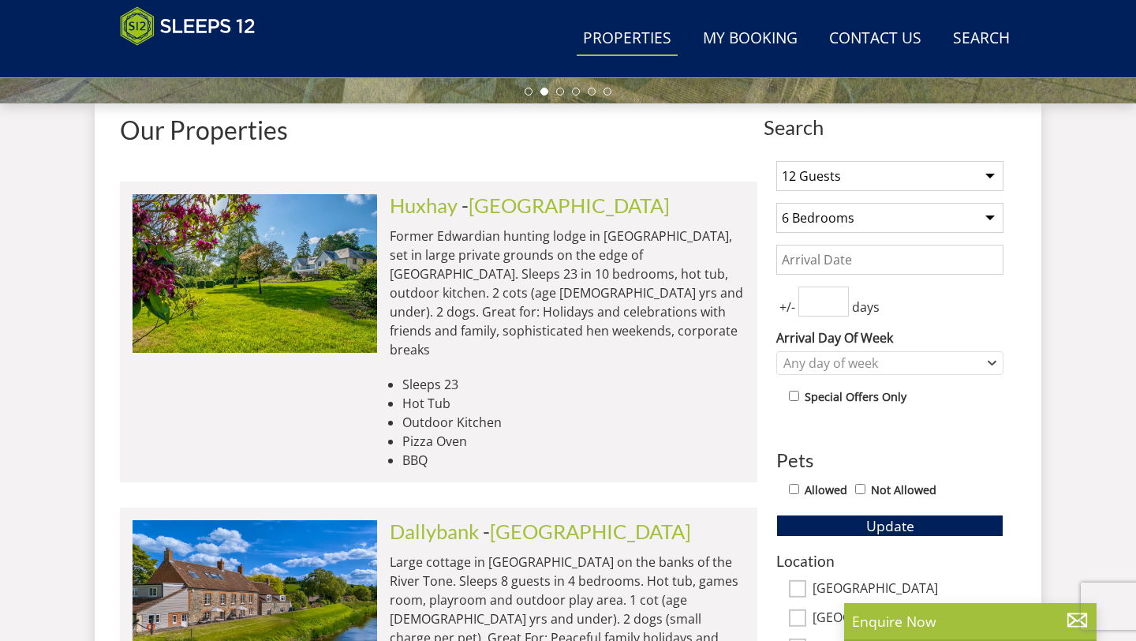
click at [811, 264] on input "Date" at bounding box center [890, 260] width 227 height 30
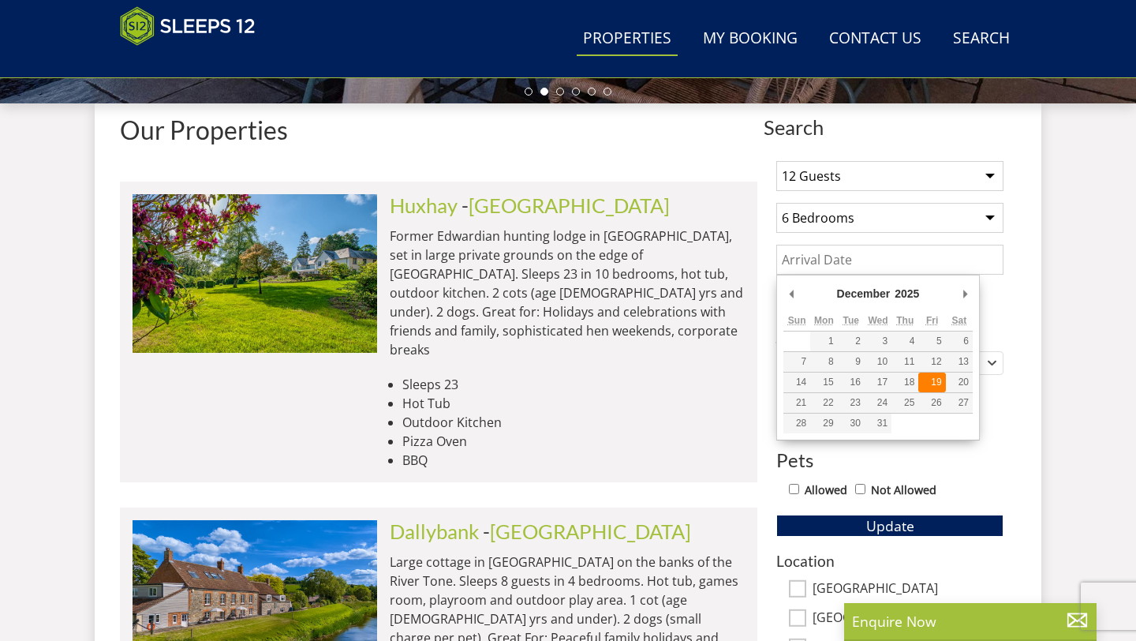
type input "[DATE]"
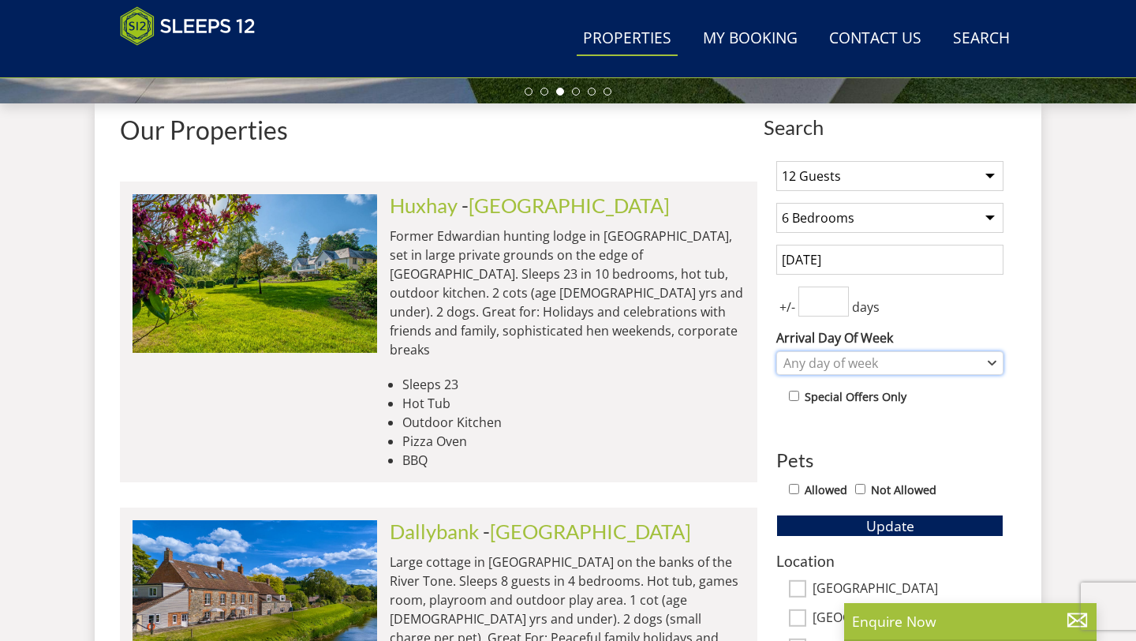
click at [965, 362] on div "Any day of week" at bounding box center [882, 362] width 204 height 17
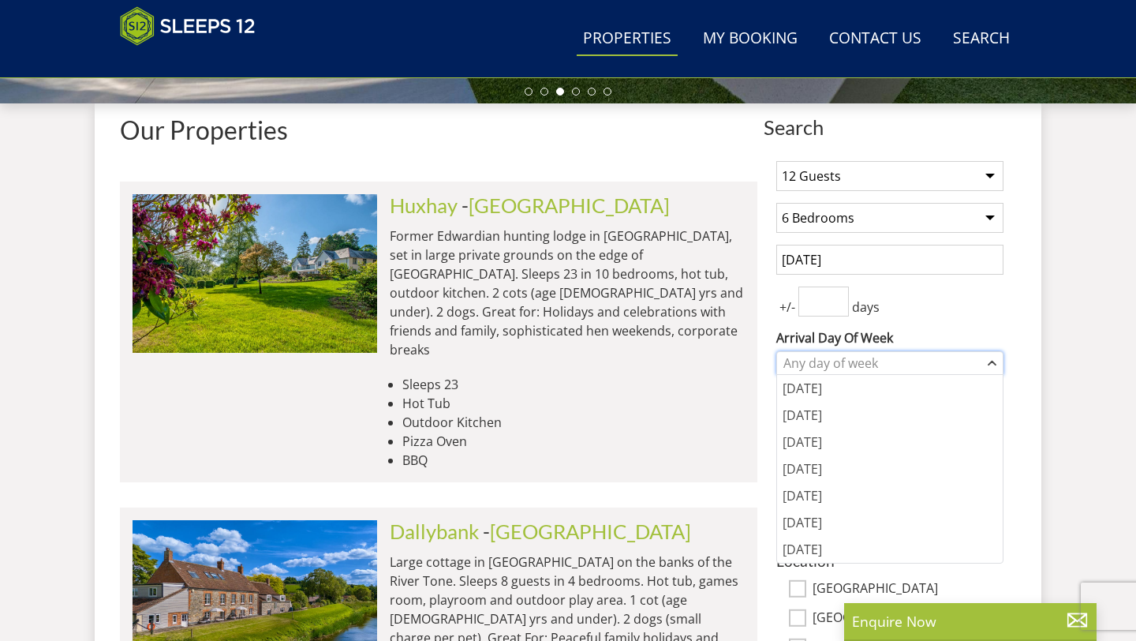
click at [965, 362] on div "Any day of week" at bounding box center [882, 362] width 204 height 17
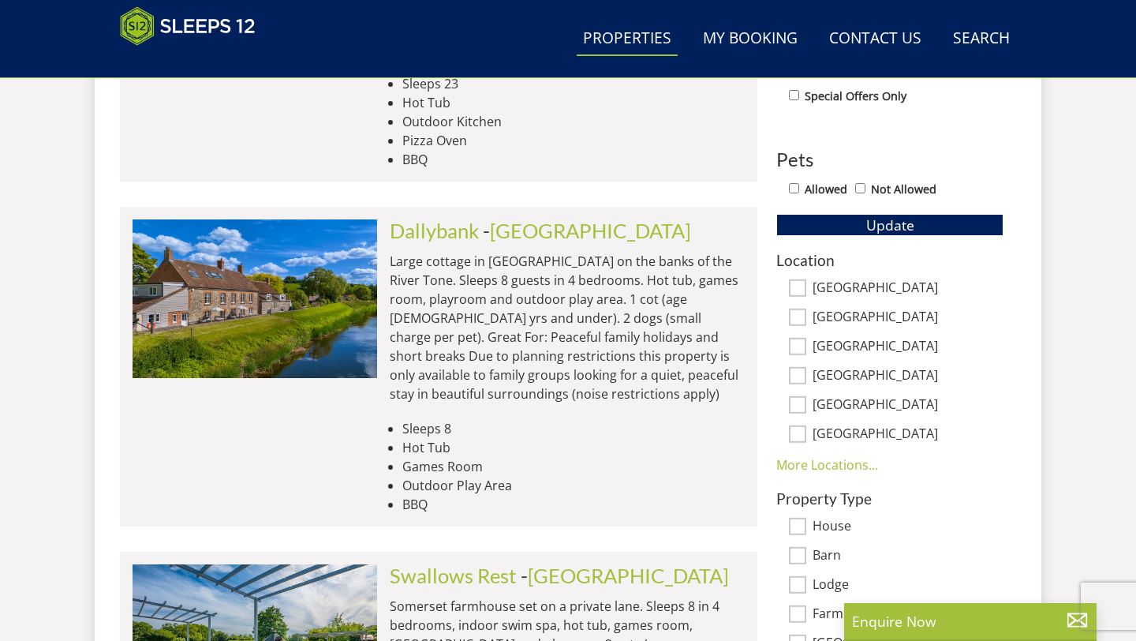
scroll to position [863, 0]
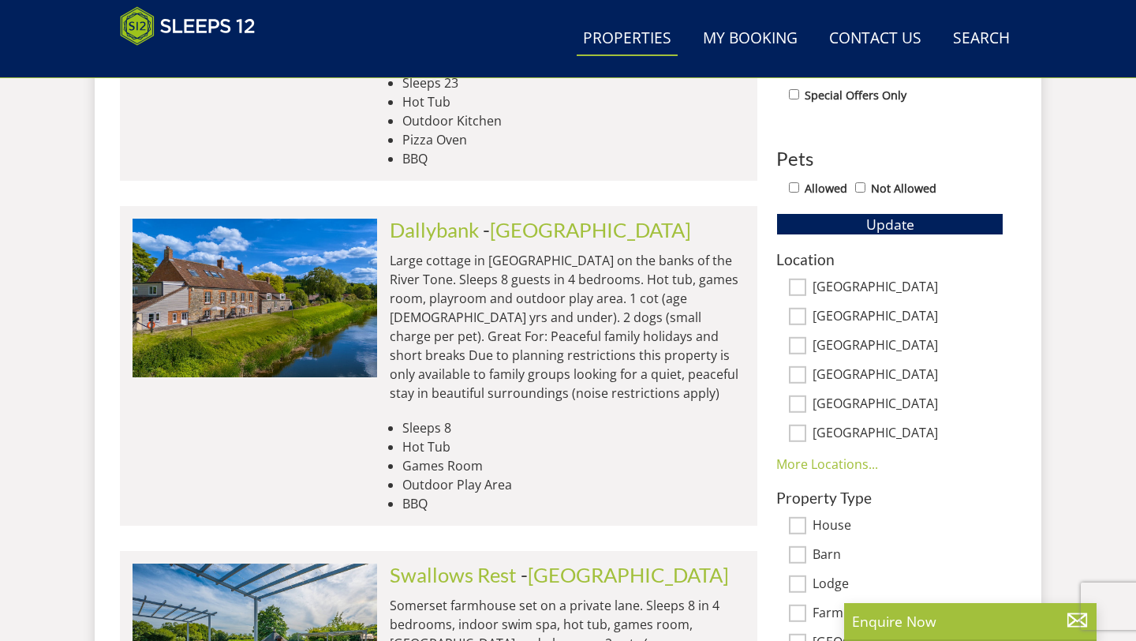
click at [799, 313] on input "[GEOGRAPHIC_DATA]" at bounding box center [797, 316] width 17 height 17
checkbox input "true"
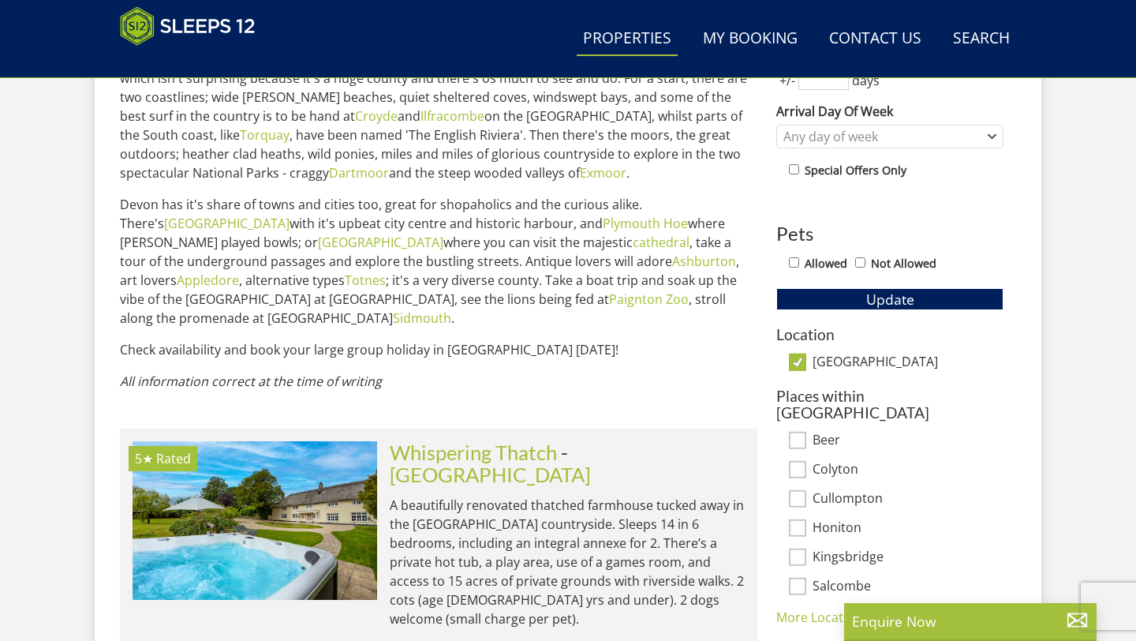
scroll to position [792, 0]
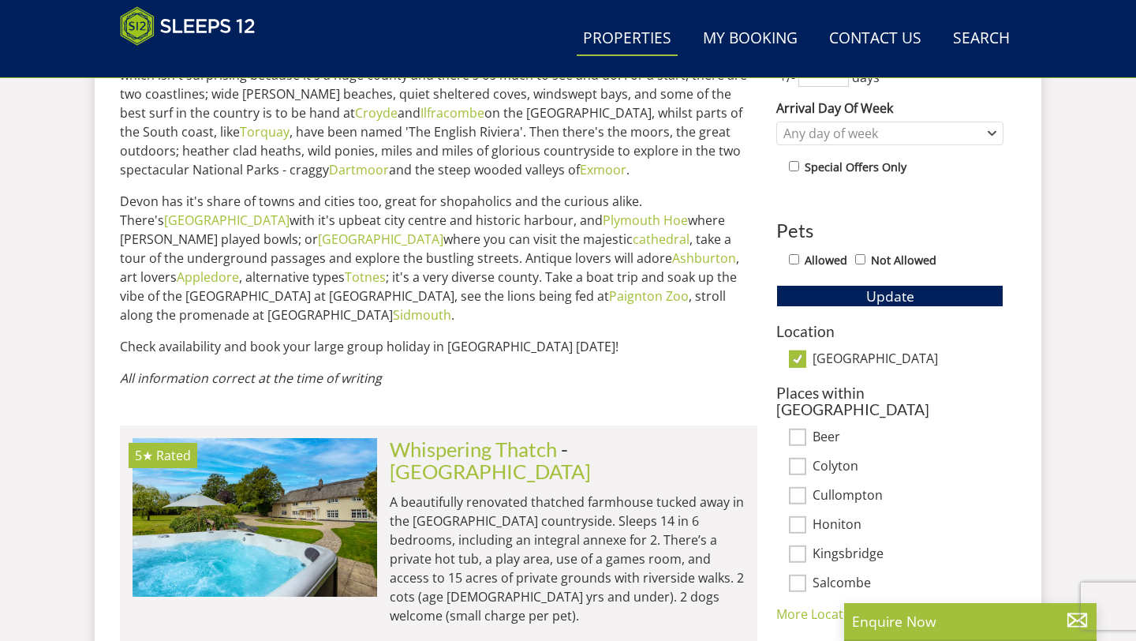
click at [799, 360] on input "[GEOGRAPHIC_DATA]" at bounding box center [797, 358] width 17 height 17
checkbox input "false"
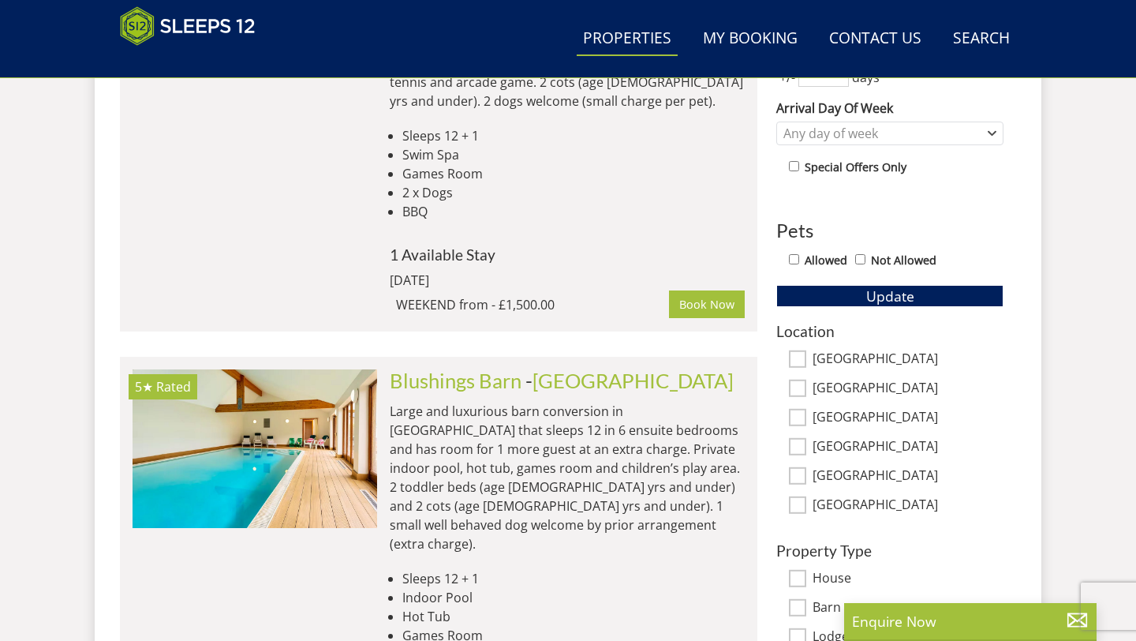
scroll to position [799, 0]
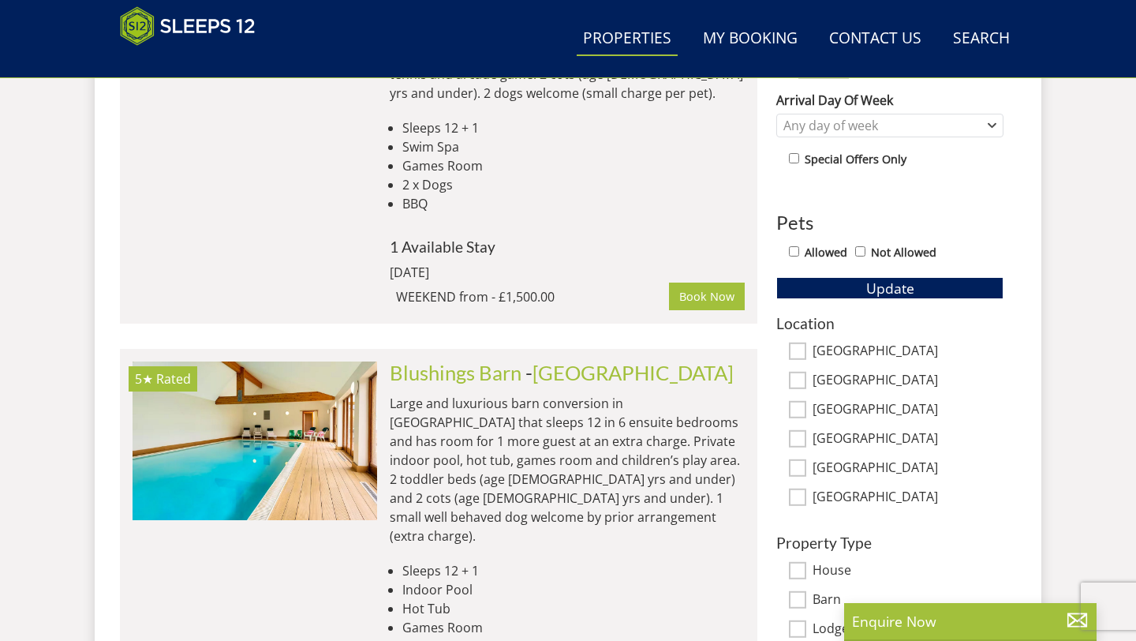
click at [798, 380] on input "[GEOGRAPHIC_DATA]" at bounding box center [797, 380] width 17 height 17
checkbox input "true"
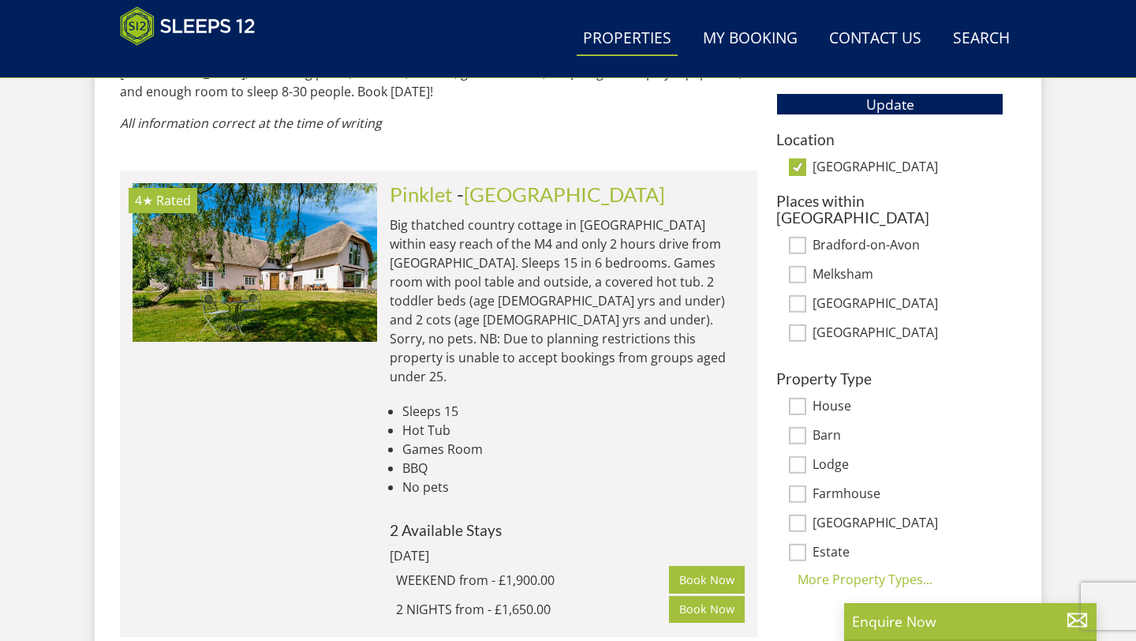
scroll to position [979, 0]
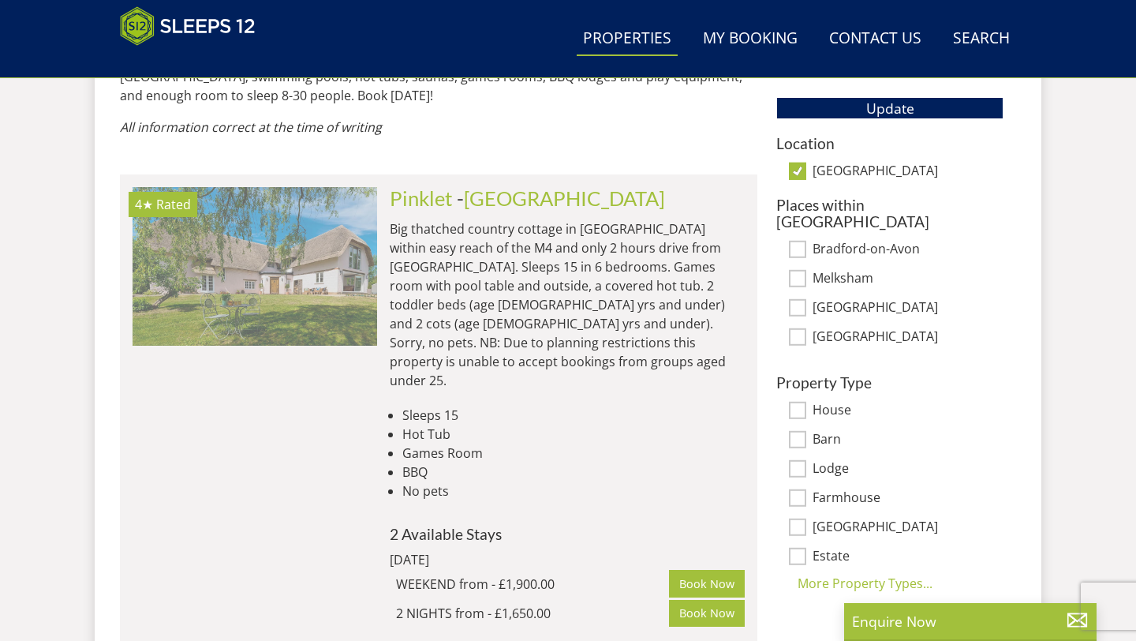
click at [298, 249] on img at bounding box center [255, 266] width 245 height 158
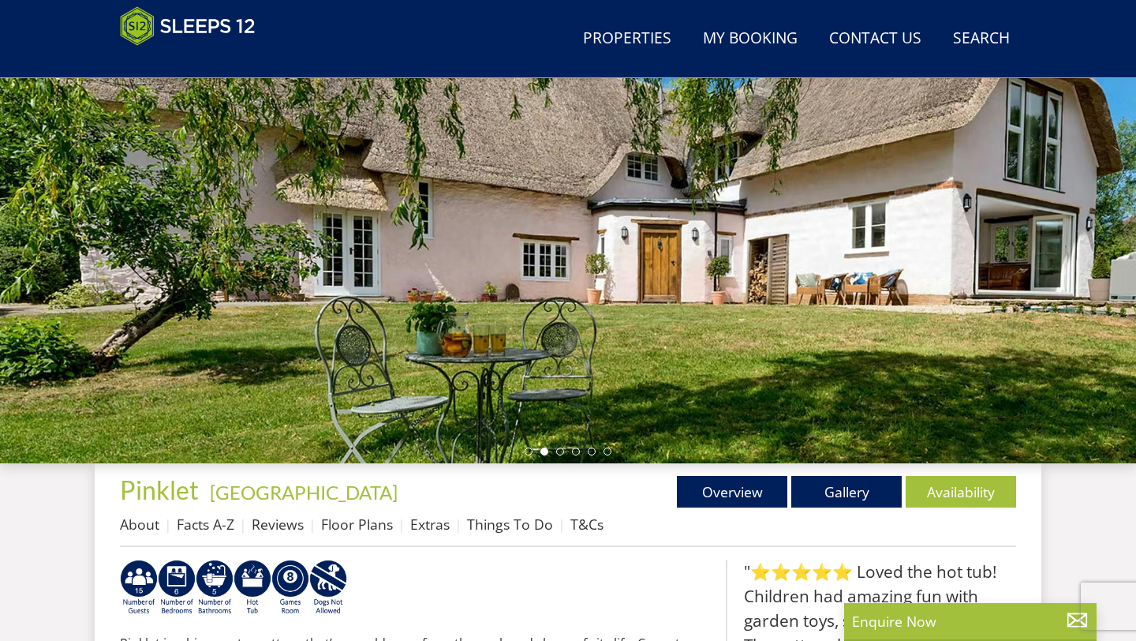
scroll to position [201, 0]
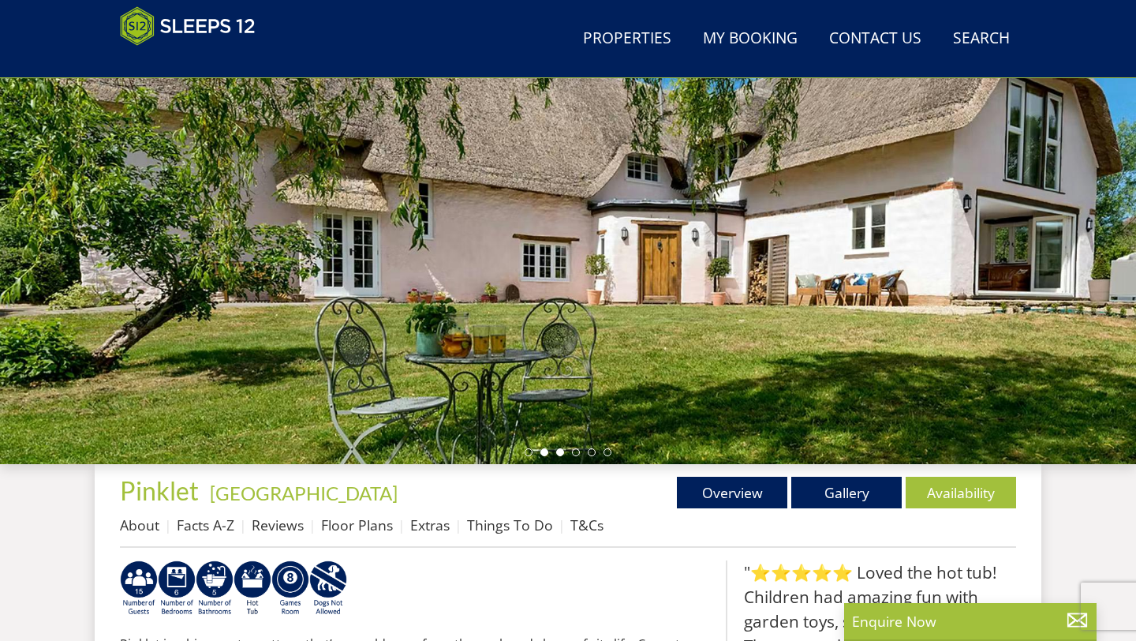
click at [558, 455] on li at bounding box center [560, 452] width 8 height 8
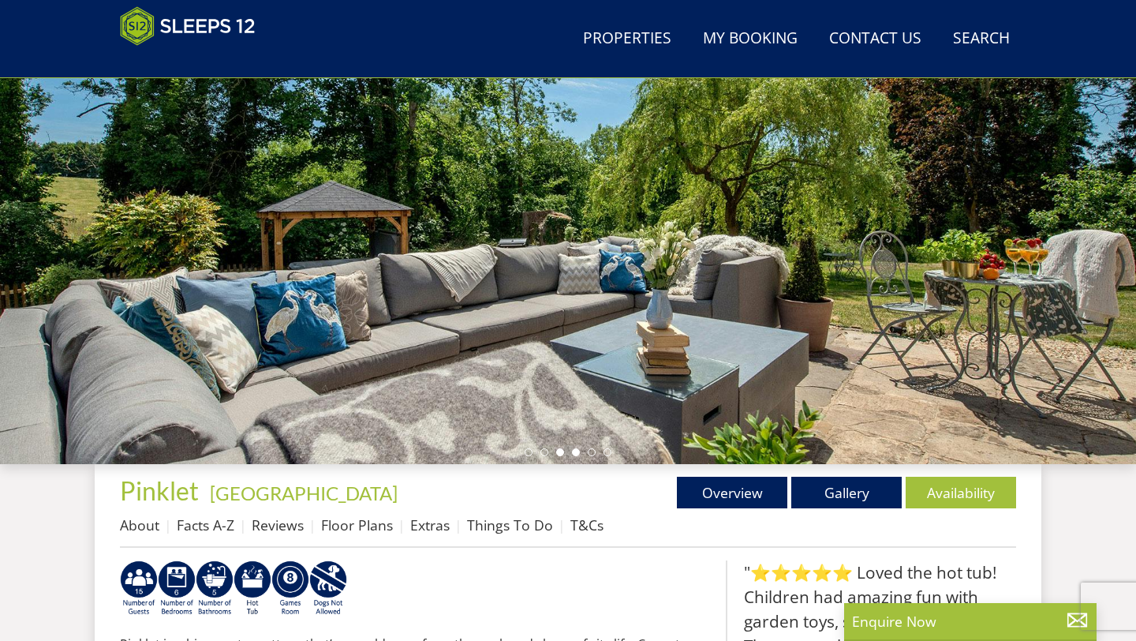
click at [575, 452] on li at bounding box center [576, 452] width 8 height 8
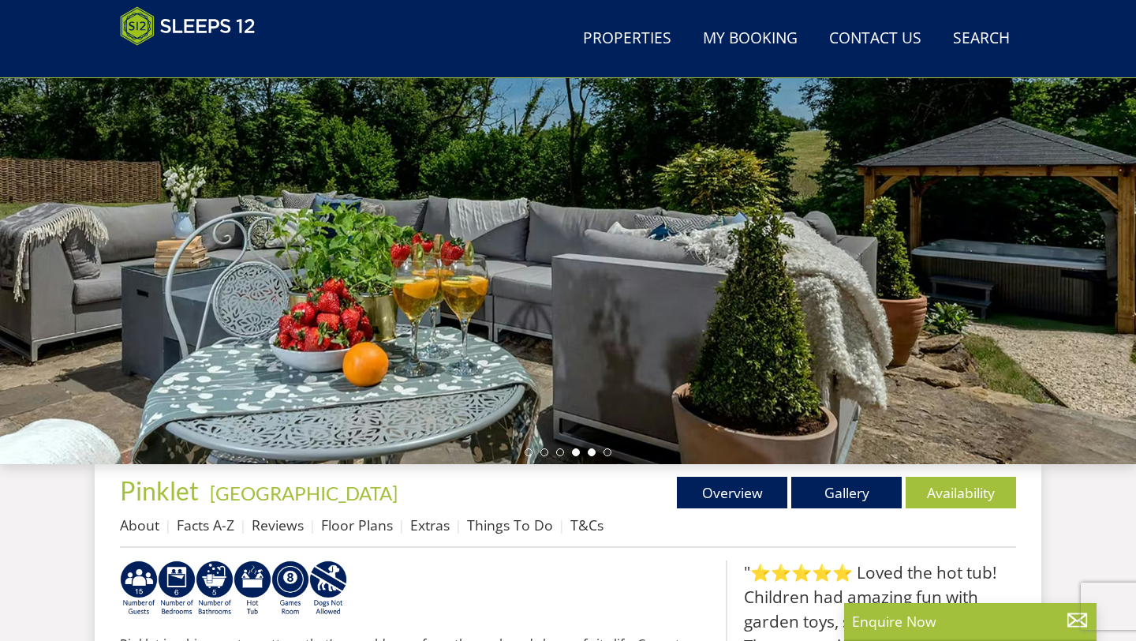
click at [589, 453] on li at bounding box center [592, 452] width 8 height 8
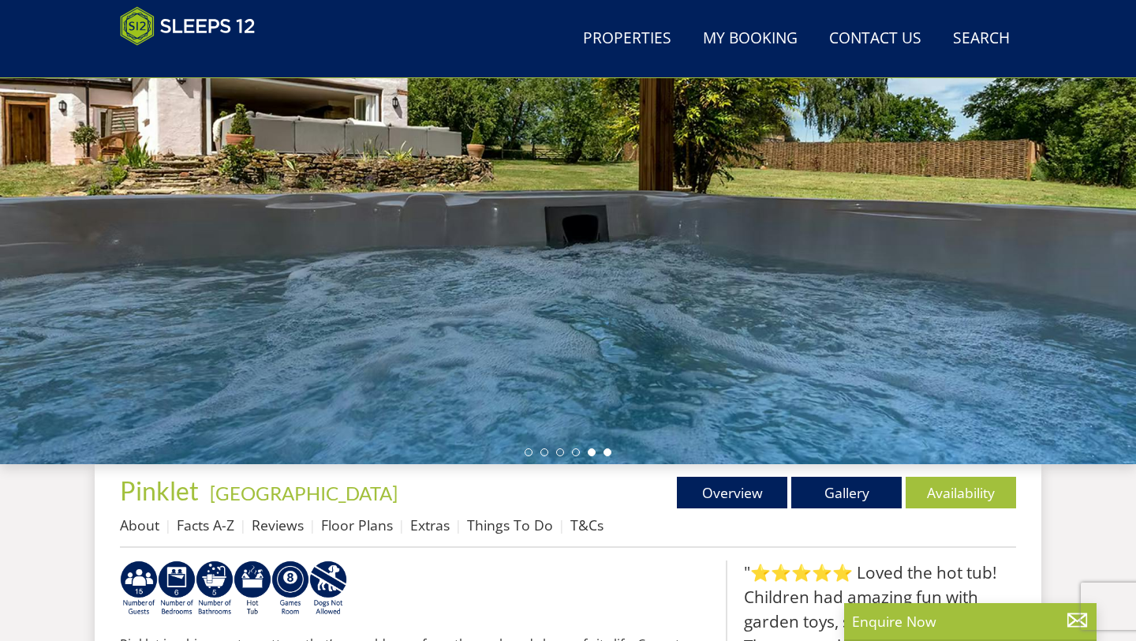
click at [608, 453] on li at bounding box center [608, 452] width 8 height 8
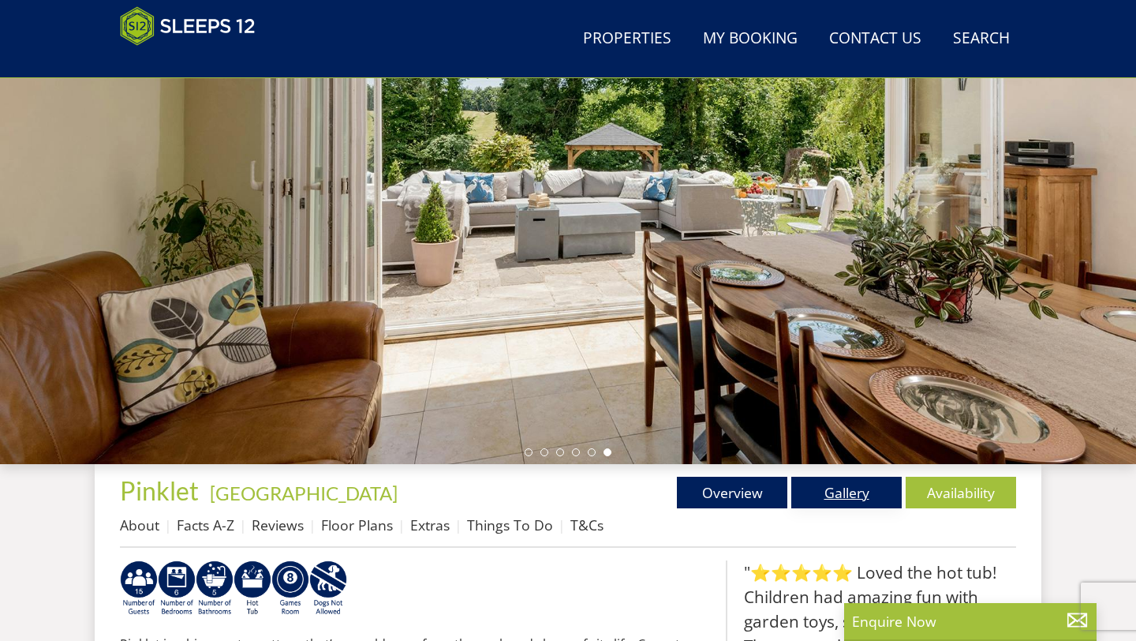
click at [839, 504] on link "Gallery" at bounding box center [847, 493] width 110 height 32
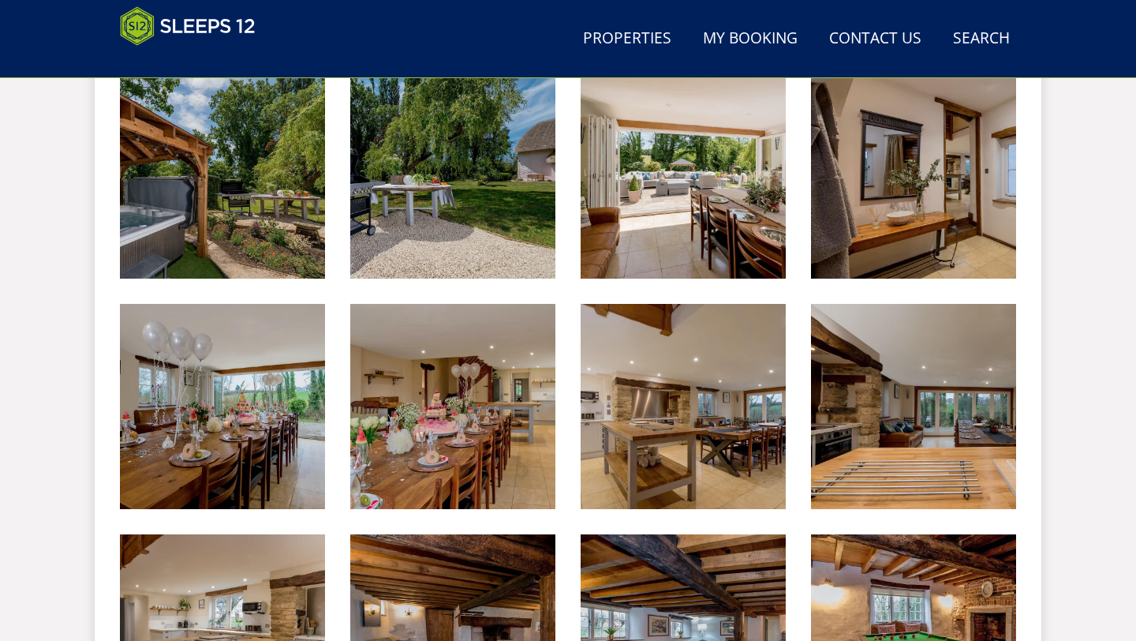
scroll to position [954, 0]
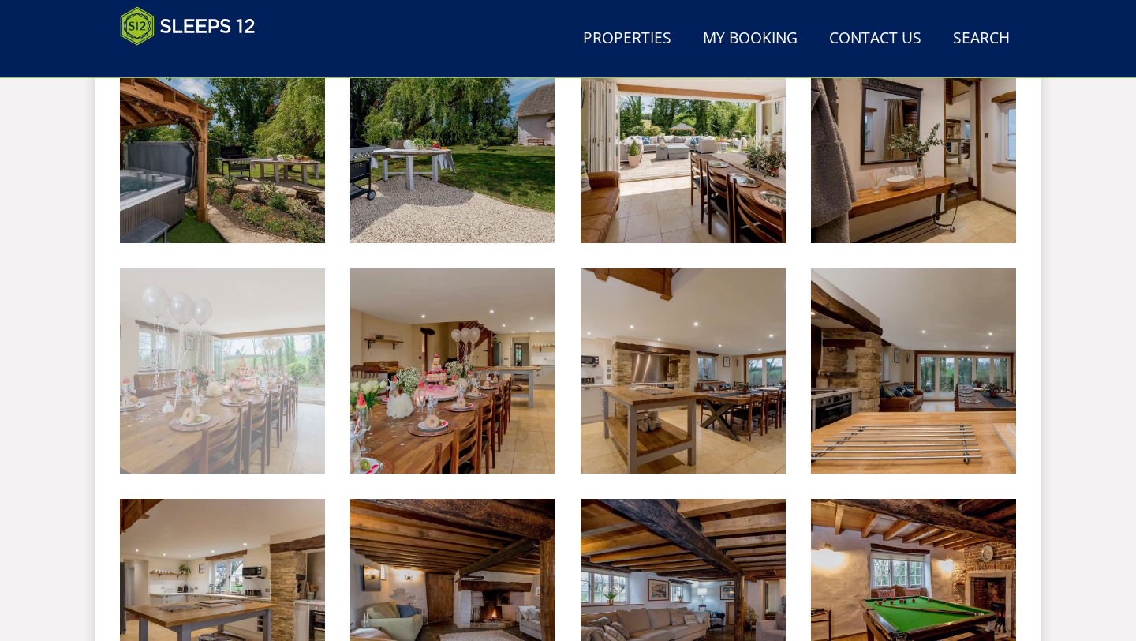
click at [235, 396] on img at bounding box center [222, 370] width 205 height 205
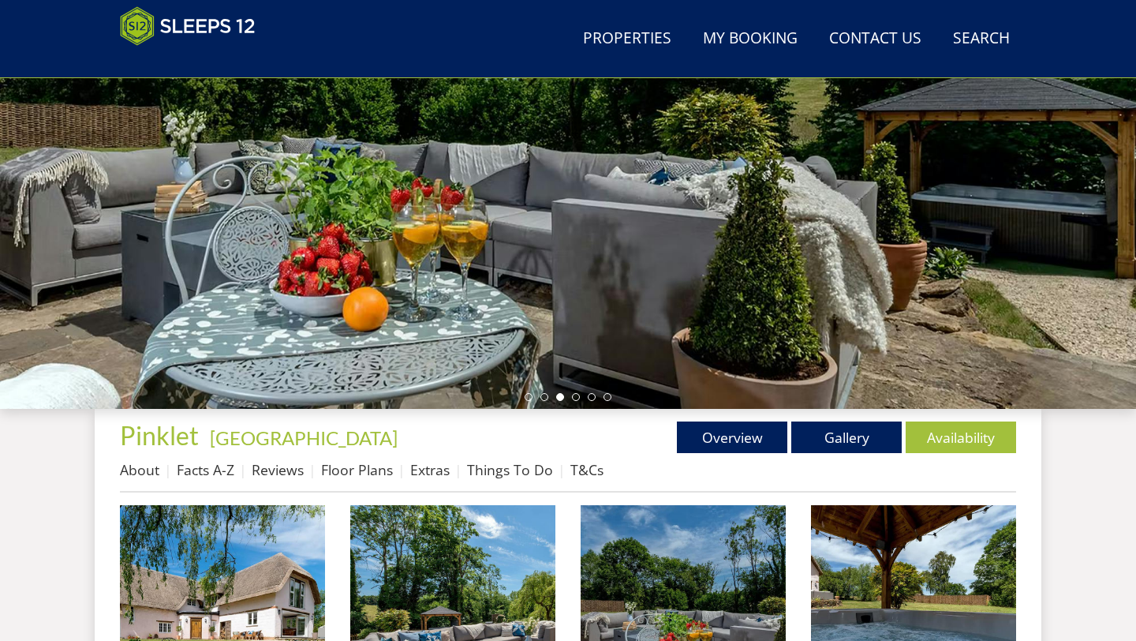
scroll to position [260, 0]
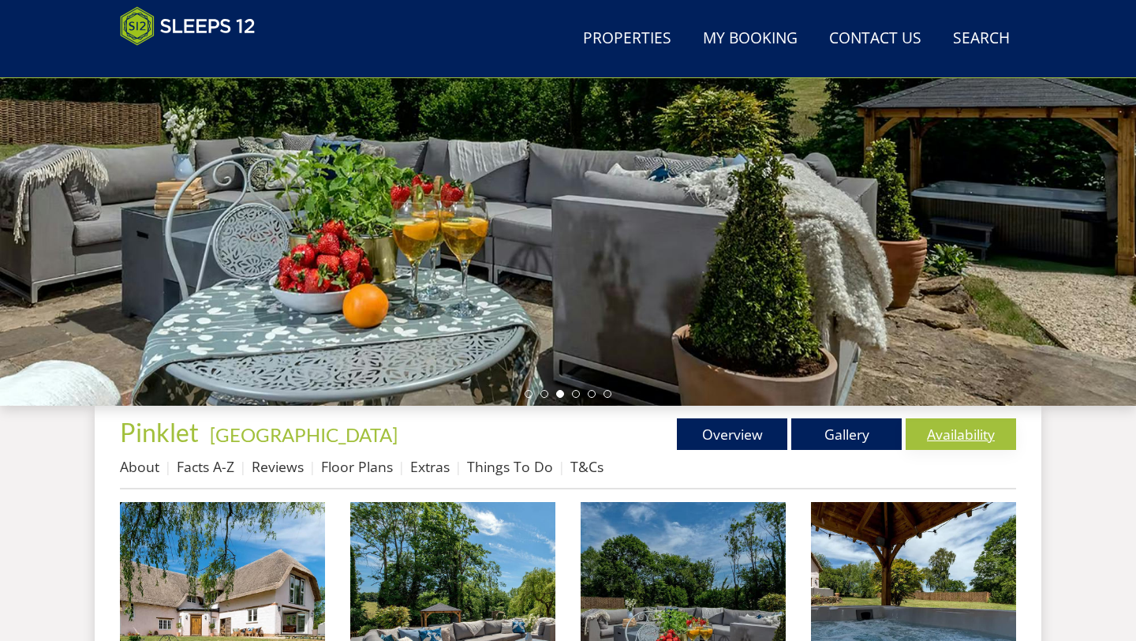
click at [967, 428] on link "Availability" at bounding box center [961, 434] width 110 height 32
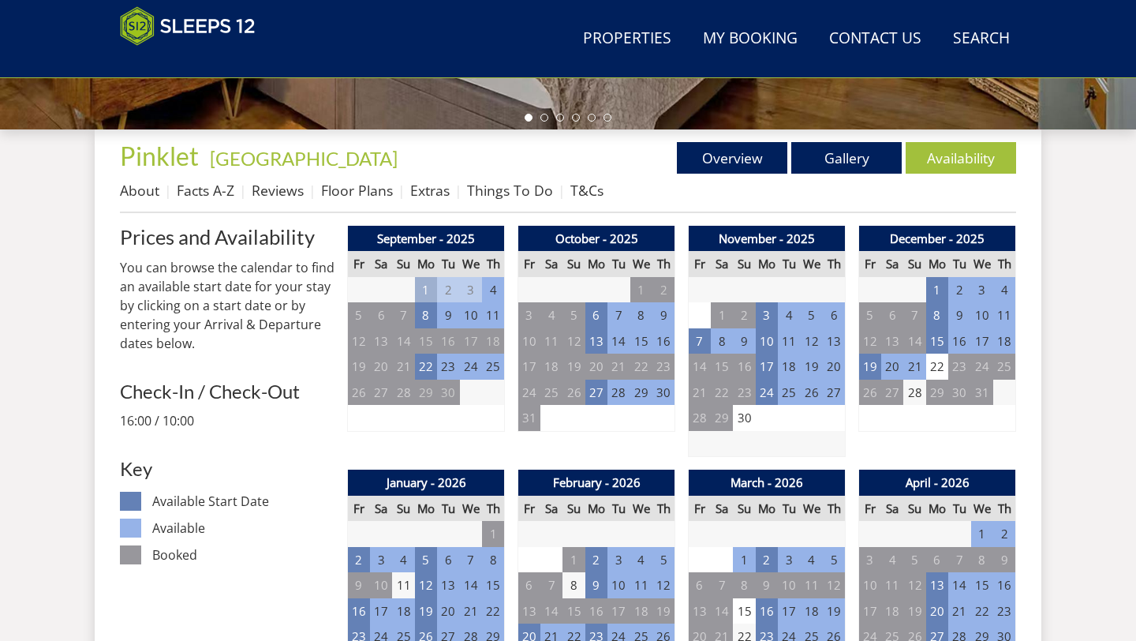
scroll to position [547, 0]
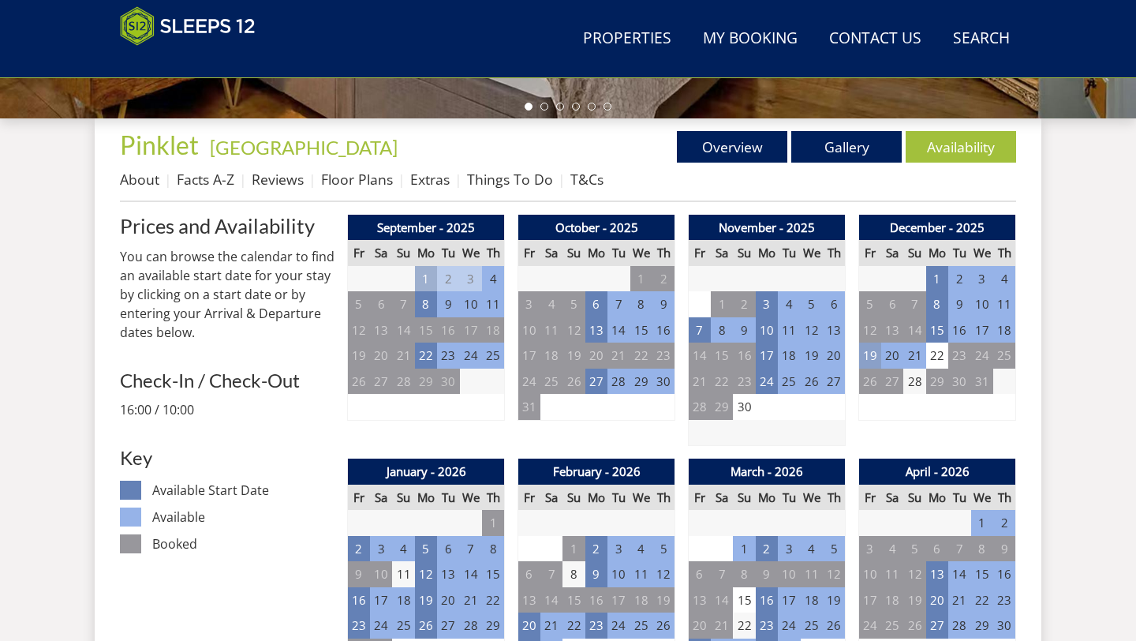
click at [869, 357] on td "19" at bounding box center [870, 356] width 22 height 26
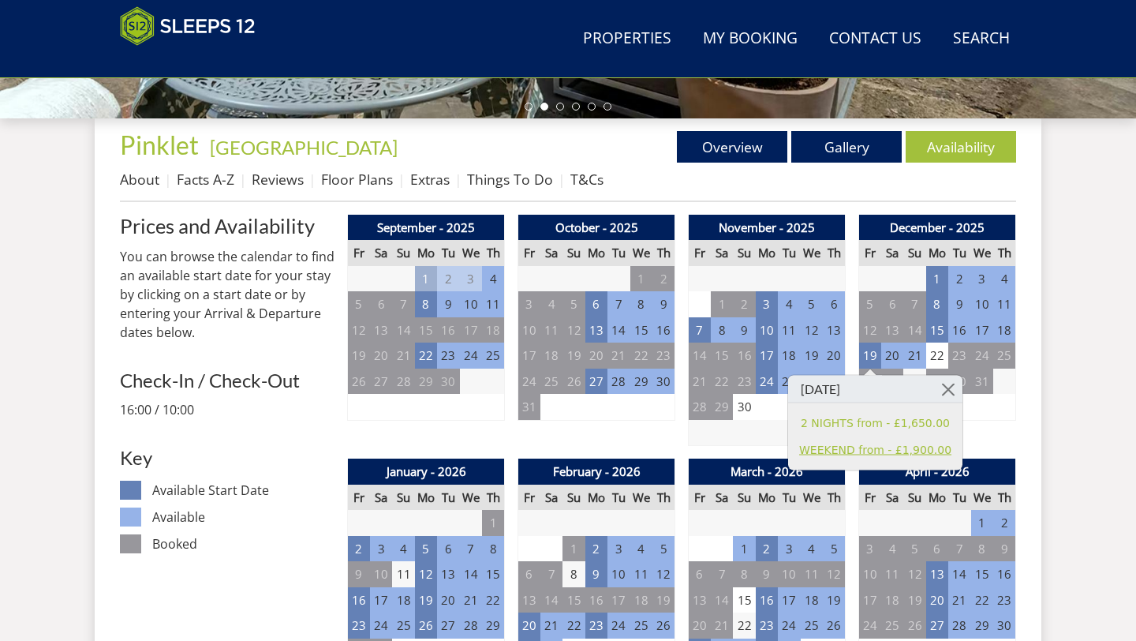
click at [860, 448] on link "WEEKEND from - £1,900.00" at bounding box center [875, 449] width 152 height 17
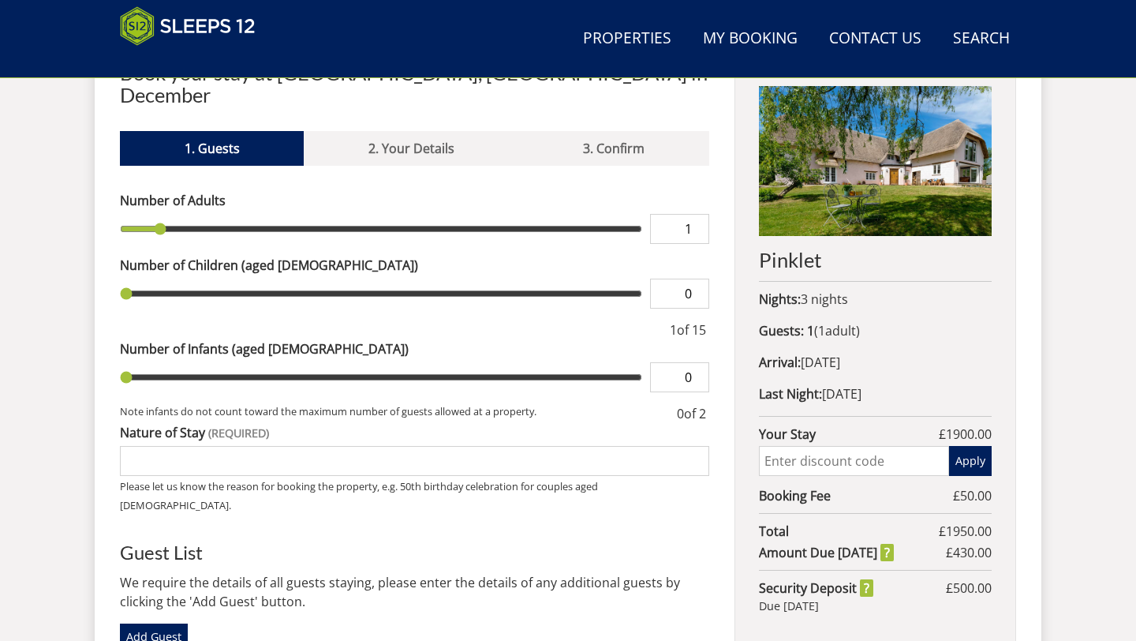
scroll to position [619, 0]
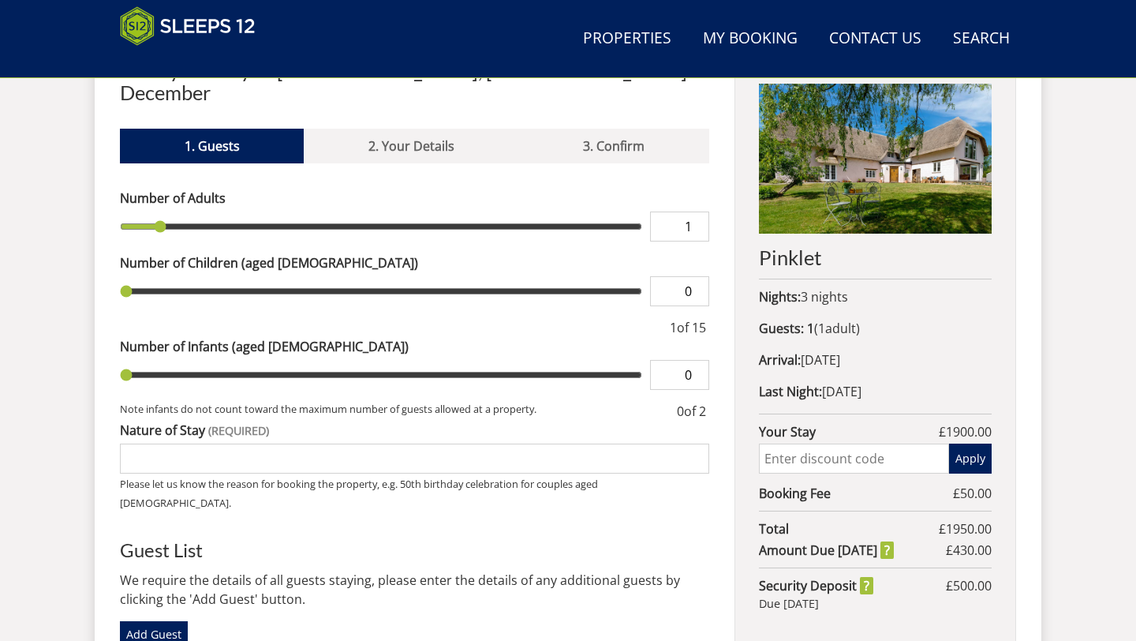
click at [681, 212] on input "1" at bounding box center [679, 227] width 59 height 30
type input "11"
type input "1"
click at [698, 276] on input "1" at bounding box center [679, 291] width 59 height 30
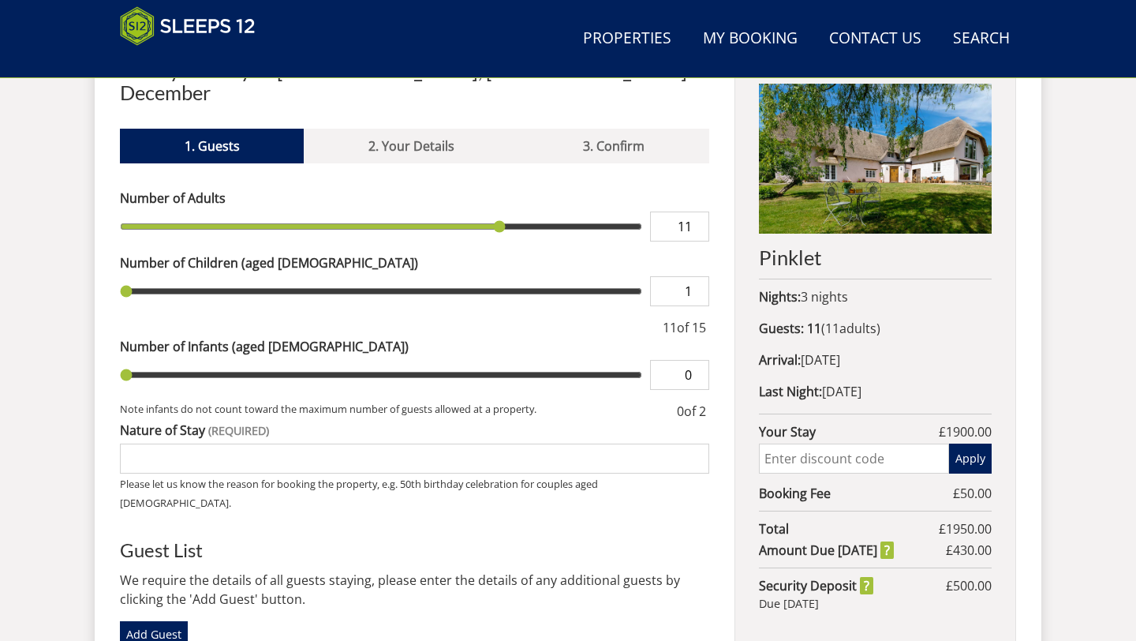
type input "1"
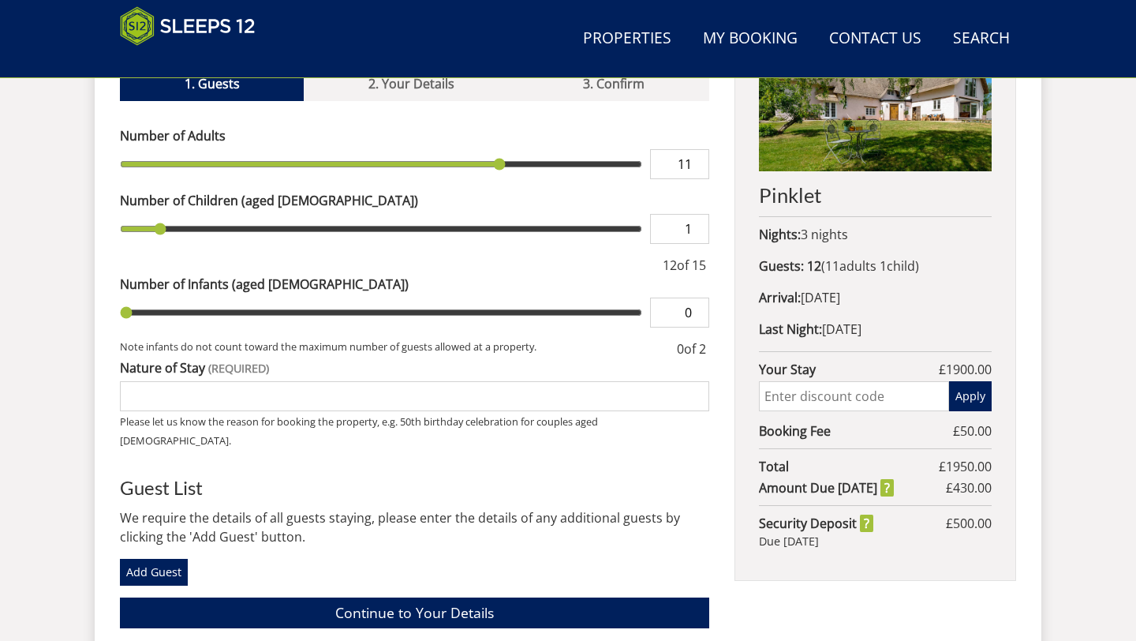
scroll to position [682, 0]
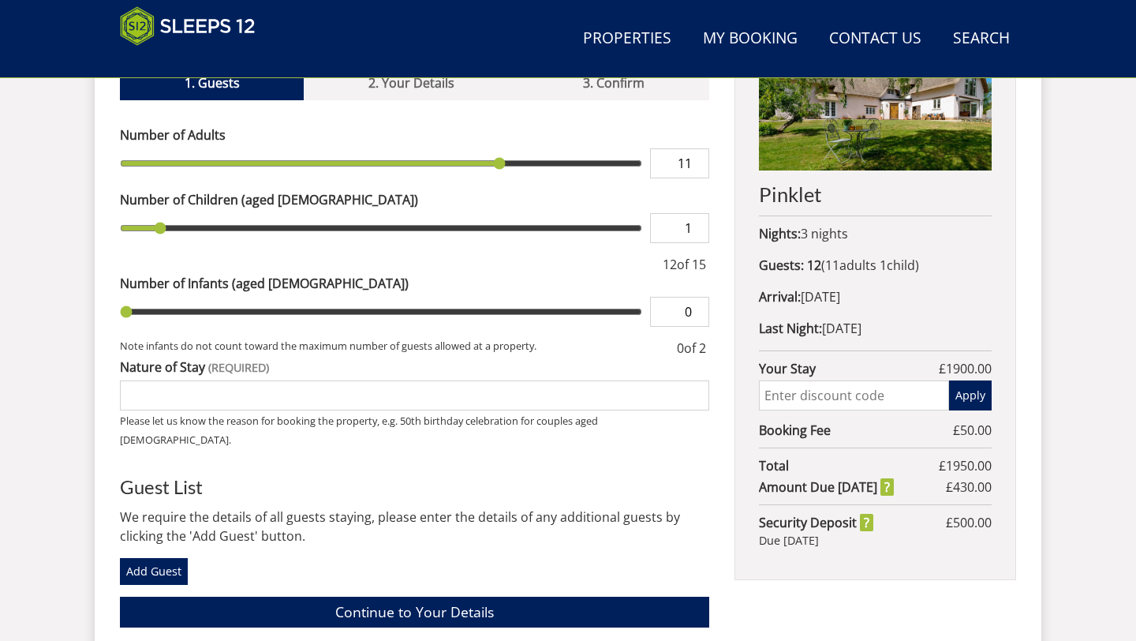
click at [649, 380] on input "Nature of Stay" at bounding box center [415, 395] width 590 height 30
click at [125, 380] on input "family get together" at bounding box center [415, 395] width 590 height 30
click at [399, 380] on input "multi generational family get together" at bounding box center [415, 395] width 590 height 30
click at [394, 380] on input "multi generational family get together" at bounding box center [415, 395] width 590 height 30
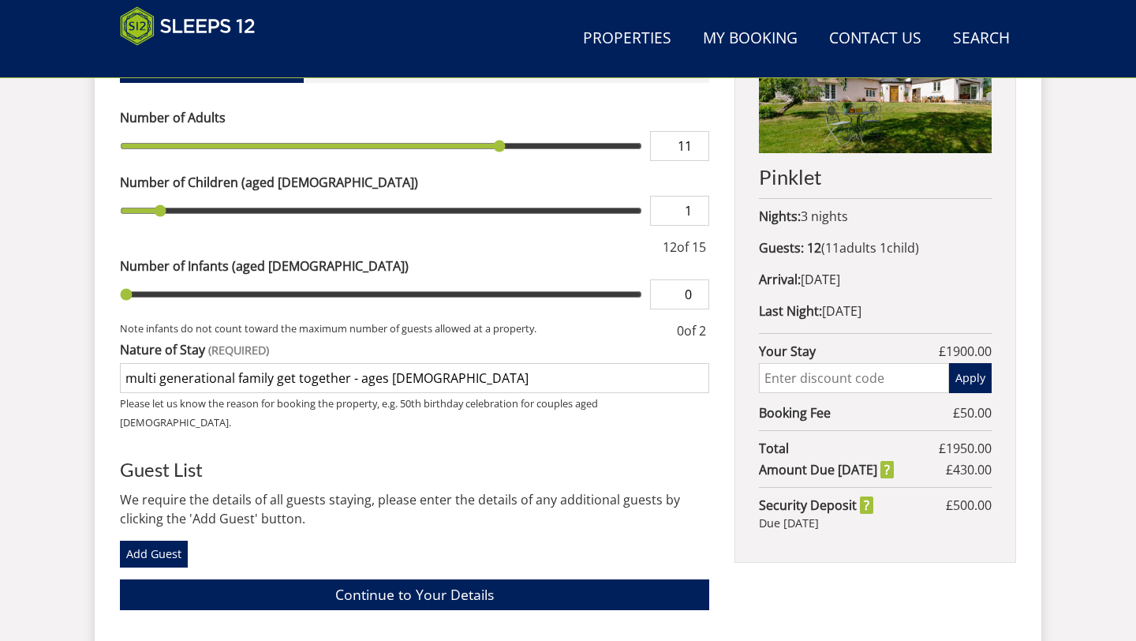
scroll to position [697, 0]
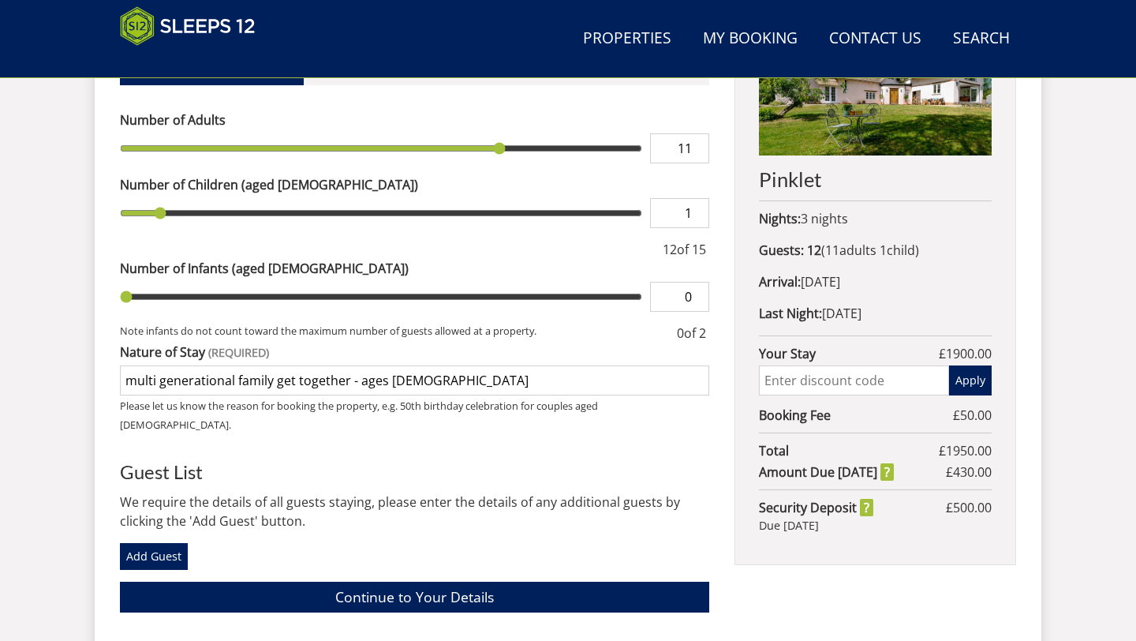
type input "multi generational family get together - ages [DEMOGRAPHIC_DATA]"
click at [801, 382] on input "text" at bounding box center [854, 380] width 190 height 30
click at [977, 381] on button "Apply" at bounding box center [970, 380] width 43 height 30
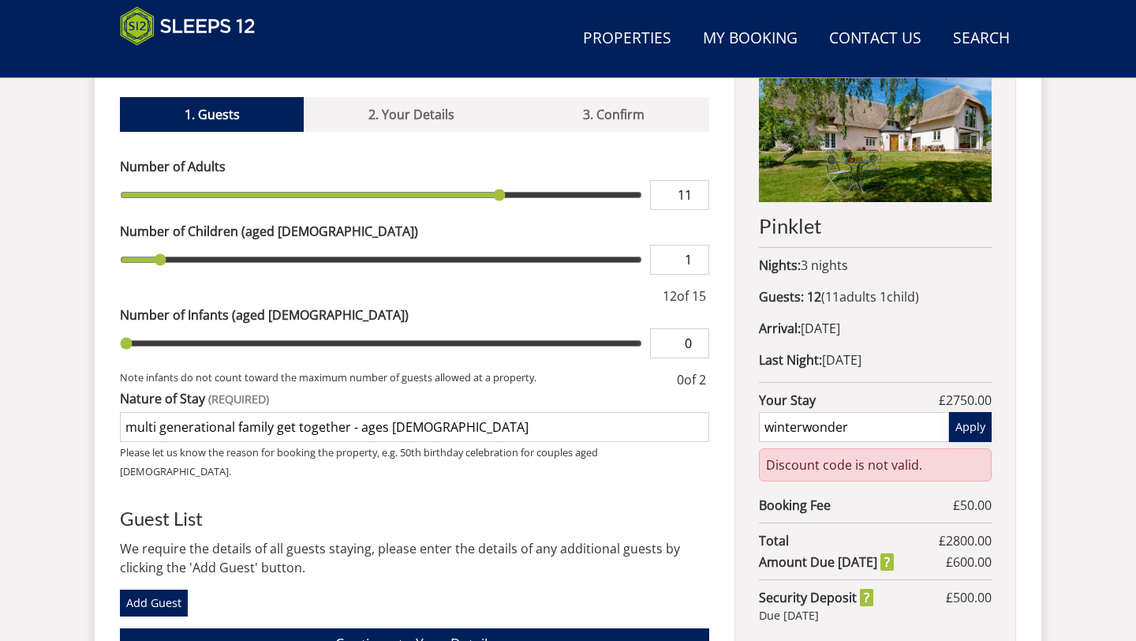
scroll to position [659, 0]
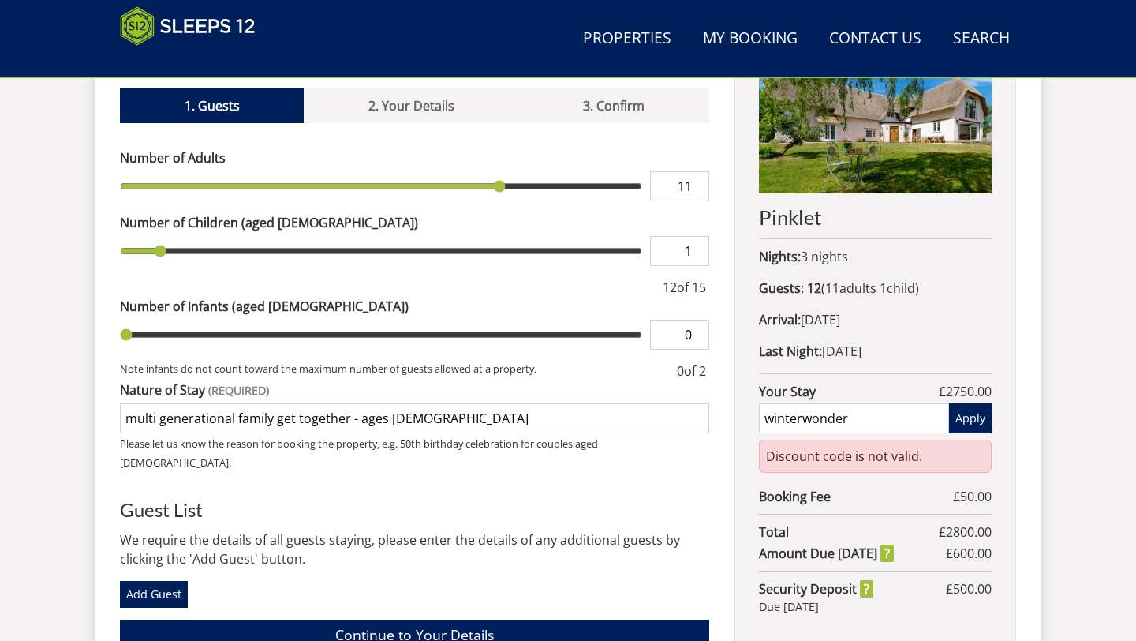
click at [810, 419] on input "winterwonder" at bounding box center [854, 418] width 190 height 30
type input "WinterWonder"
click at [972, 420] on button "Apply" at bounding box center [970, 418] width 43 height 30
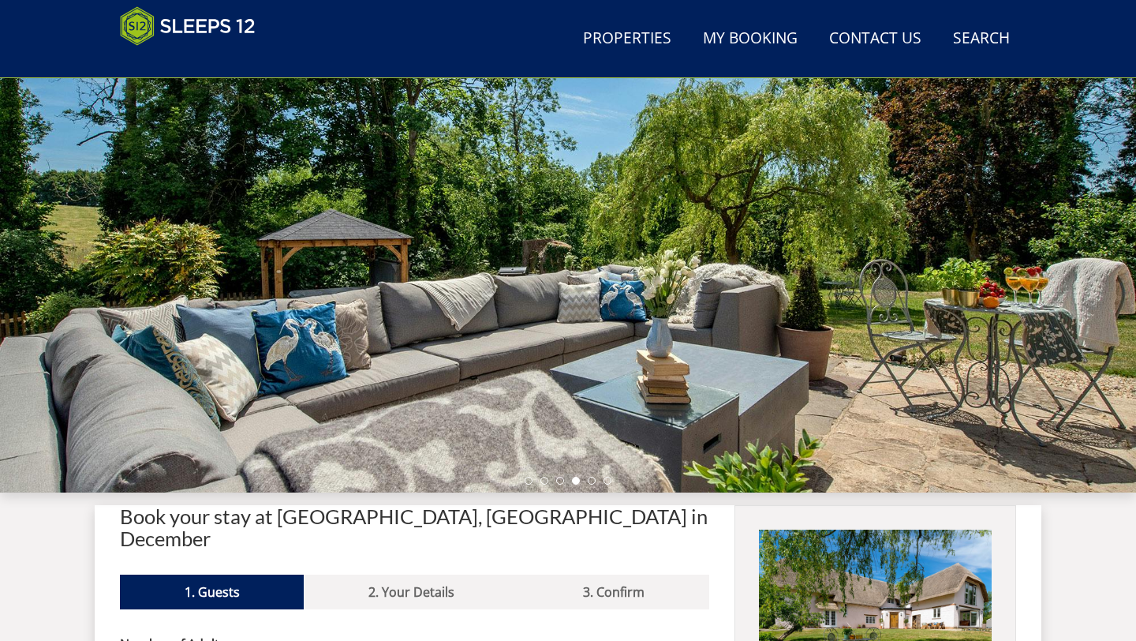
scroll to position [0, 0]
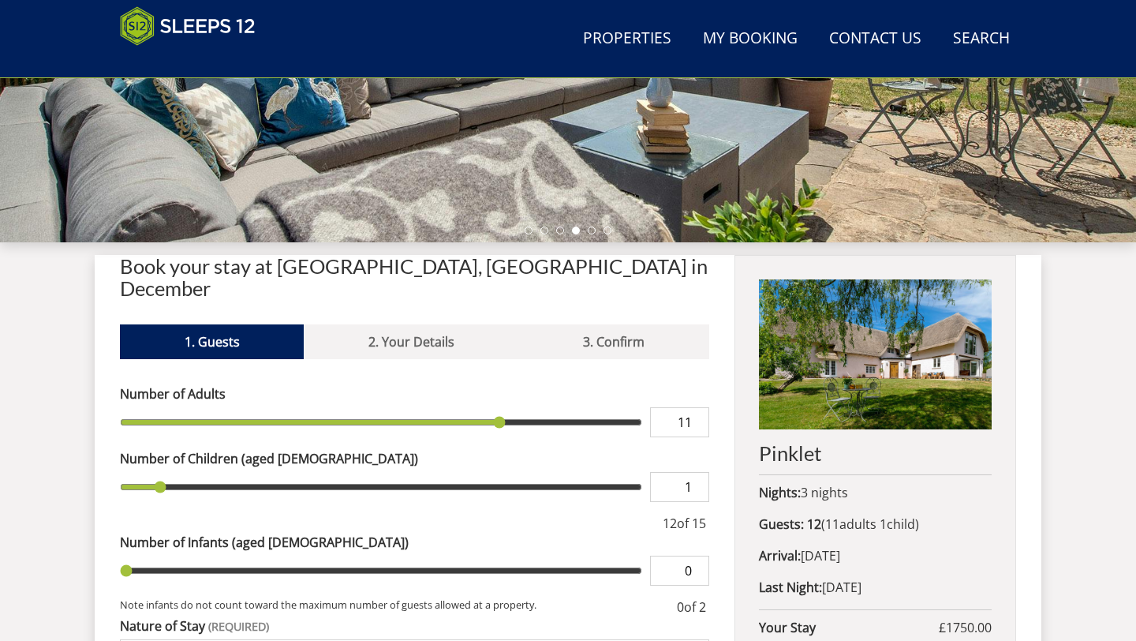
scroll to position [434, 0]
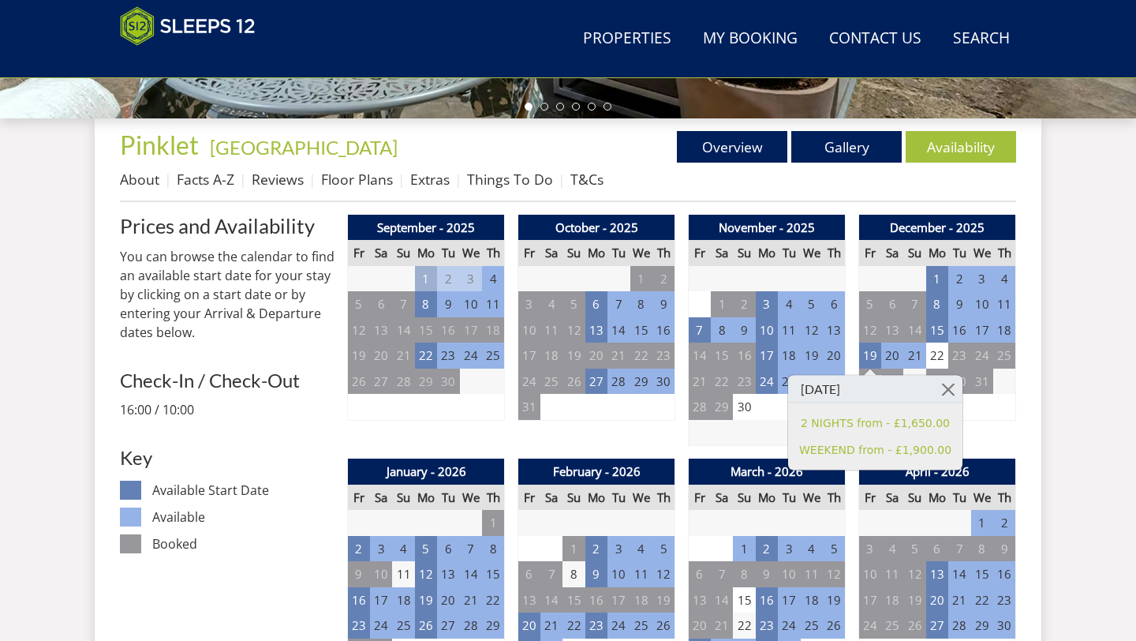
scroll to position [260, 0]
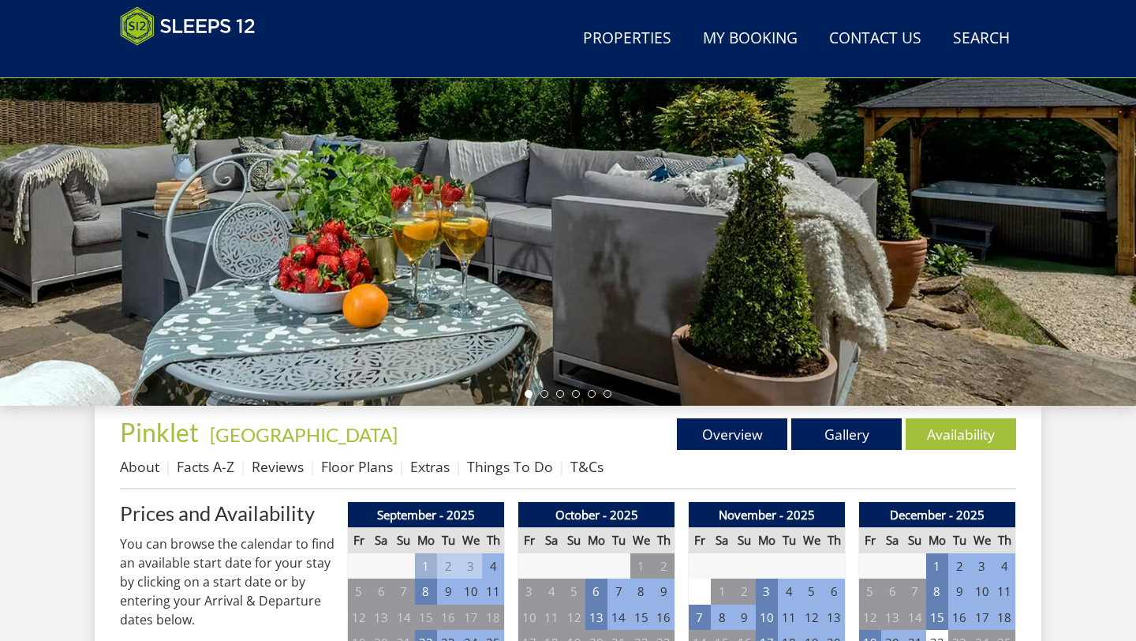
scroll to position [547, 0]
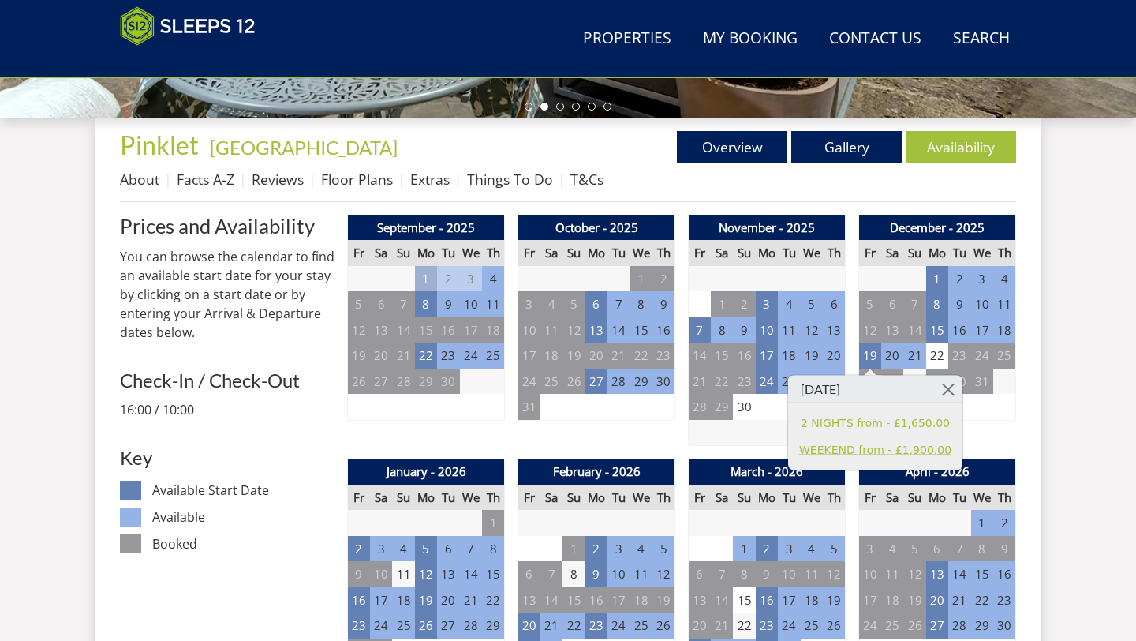
click at [831, 450] on link "WEEKEND from - £1,900.00" at bounding box center [875, 449] width 152 height 17
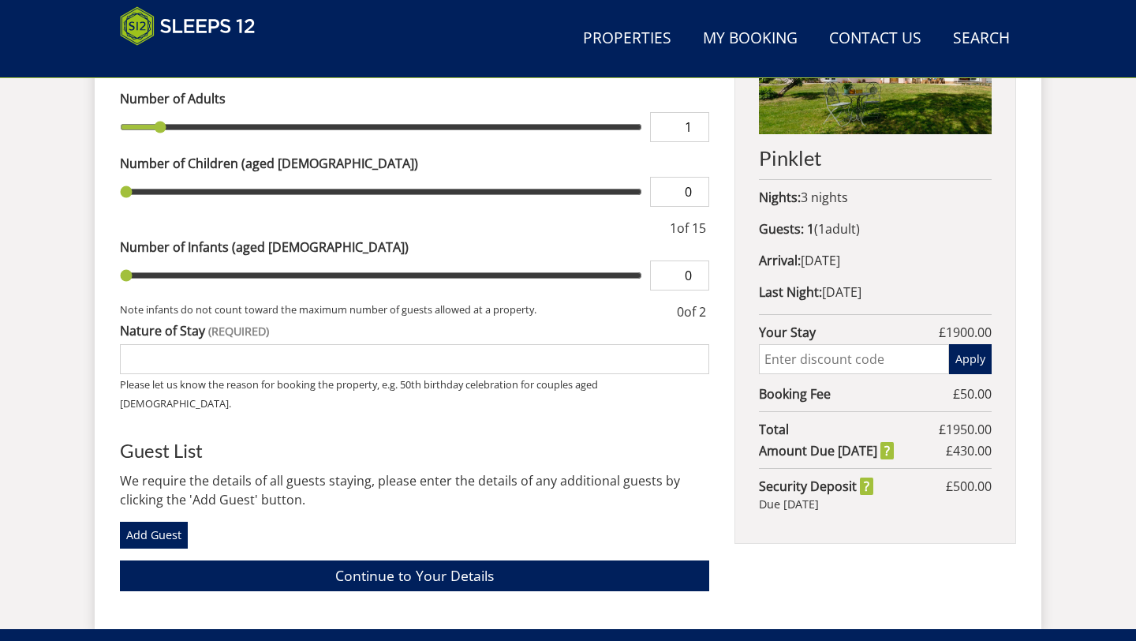
scroll to position [717, 0]
